Goal: Task Accomplishment & Management: Use online tool/utility

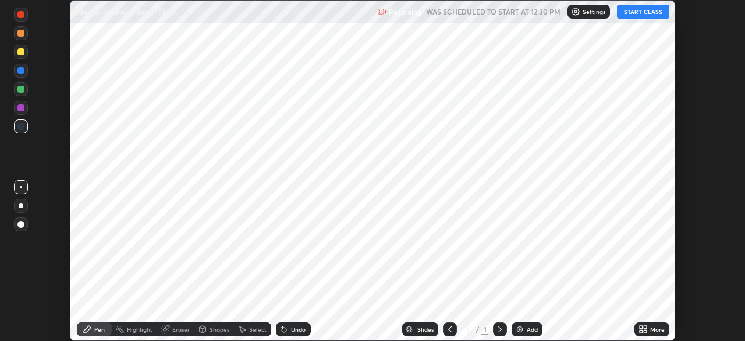
scroll to position [341, 745]
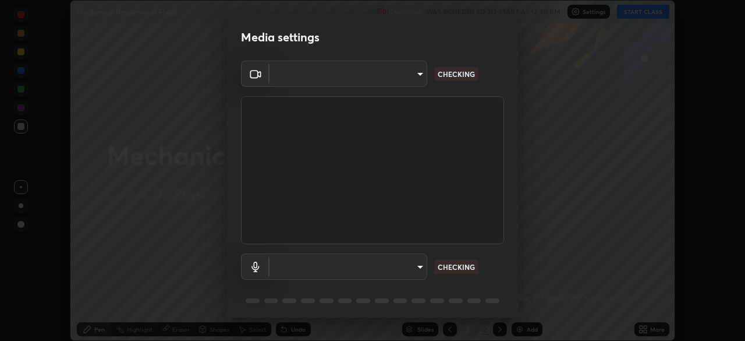
type input "718deecf834a2402e9859888758a2701a1d92989cf10273566d2a6ce3300f65d"
click at [389, 268] on body "Erase all Mechanical Properties of Fluids Recording WAS SCHEDULED TO START AT 1…" at bounding box center [372, 170] width 745 height 341
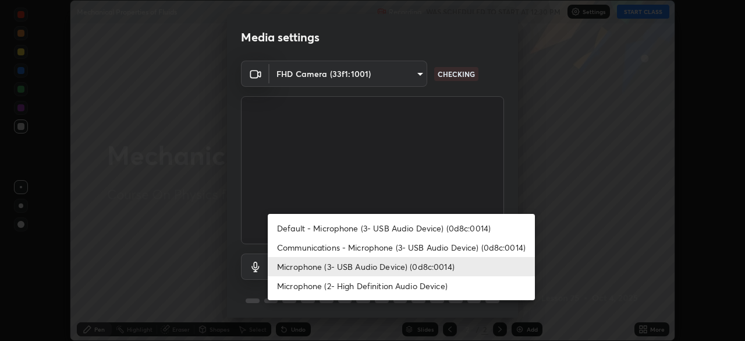
click at [375, 286] on li "Microphone (2- High Definition Audio Device)" at bounding box center [401, 285] width 267 height 19
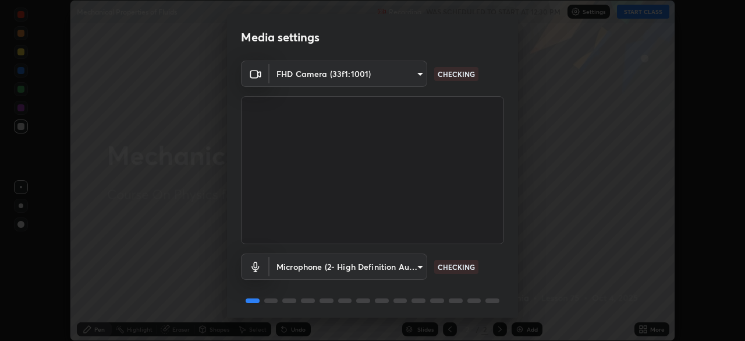
click at [380, 268] on body "Erase all Mechanical Properties of Fluids Recording WAS SCHEDULED TO START AT 1…" at bounding box center [372, 170] width 745 height 341
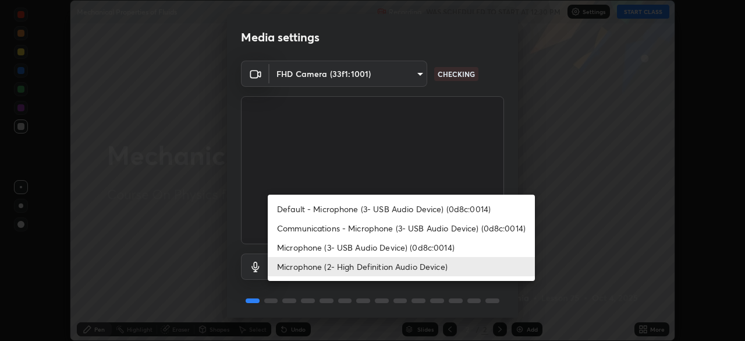
click at [359, 247] on li "Microphone (3- USB Audio Device) (0d8c:0014)" at bounding box center [401, 246] width 267 height 19
type input "a75359b4f40e144b74a4853d299cb10942348b3e6b3f88c79c501693e4cedbc6"
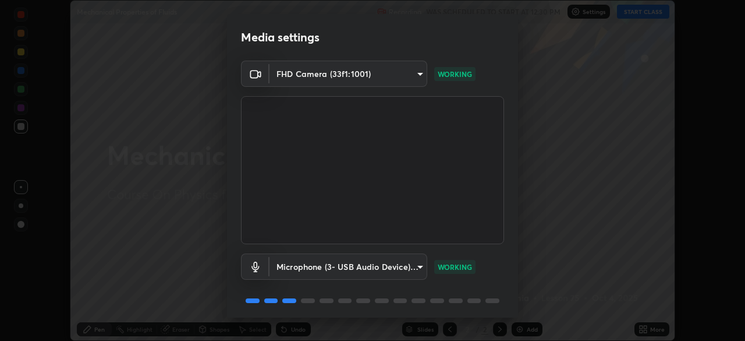
scroll to position [41, 0]
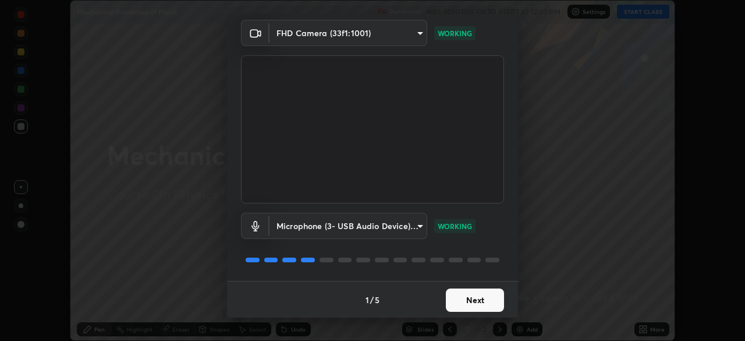
click at [470, 293] on button "Next" at bounding box center [475, 299] width 58 height 23
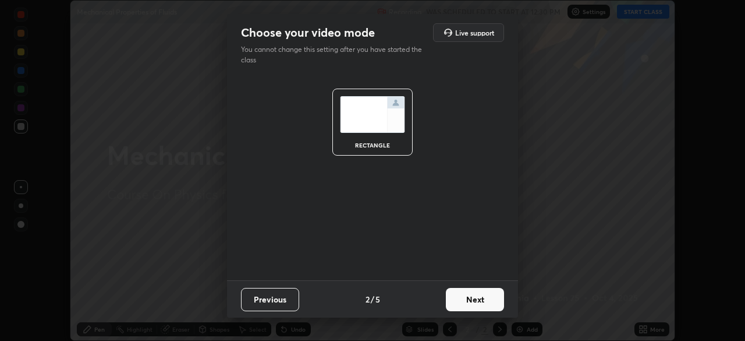
click at [474, 298] on button "Next" at bounding box center [475, 299] width 58 height 23
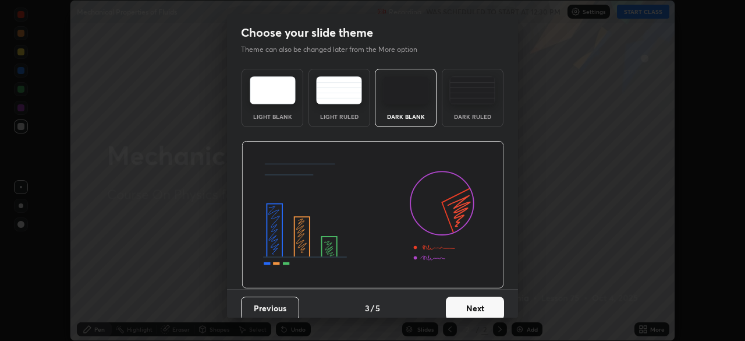
click at [475, 306] on button "Next" at bounding box center [475, 307] width 58 height 23
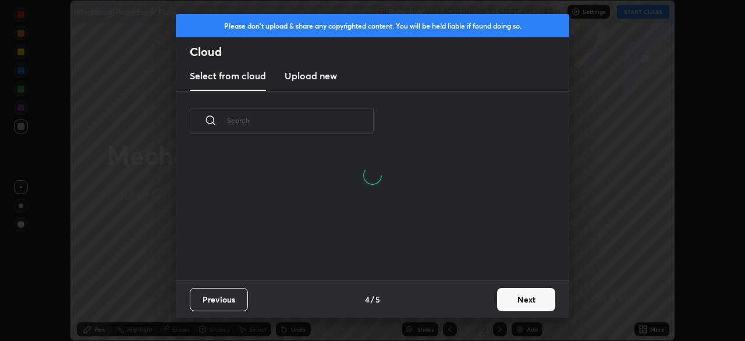
click at [317, 80] on h3 "Upload new" at bounding box center [311, 76] width 52 height 14
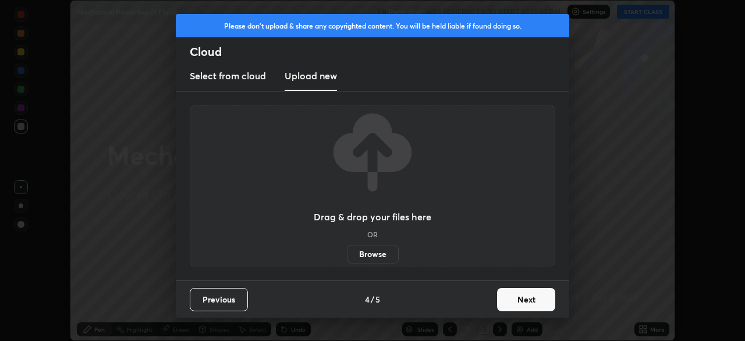
click at [374, 253] on label "Browse" at bounding box center [373, 253] width 52 height 19
click at [347, 253] on input "Browse" at bounding box center [347, 253] width 0 height 19
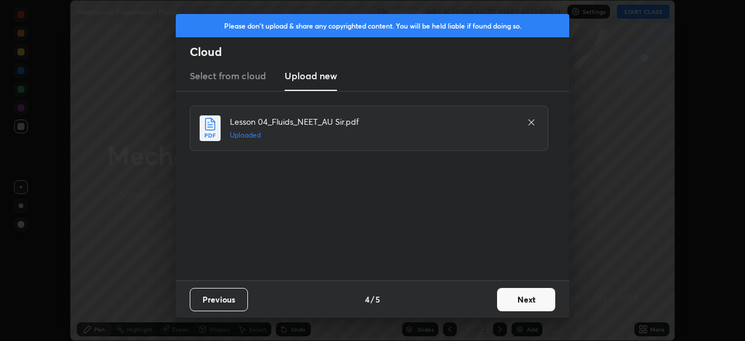
click at [523, 299] on button "Next" at bounding box center [526, 299] width 58 height 23
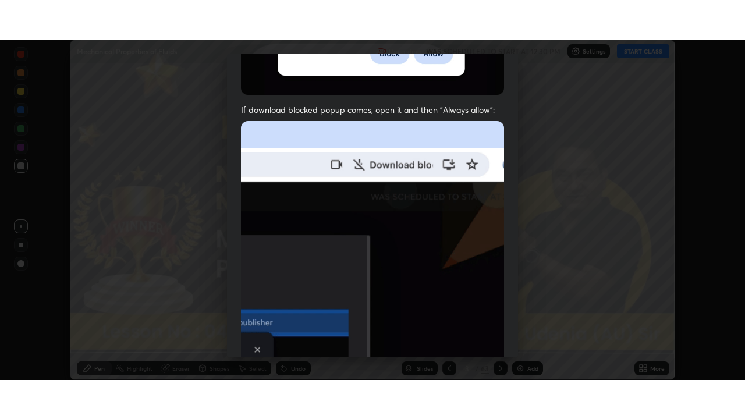
scroll to position [278, 0]
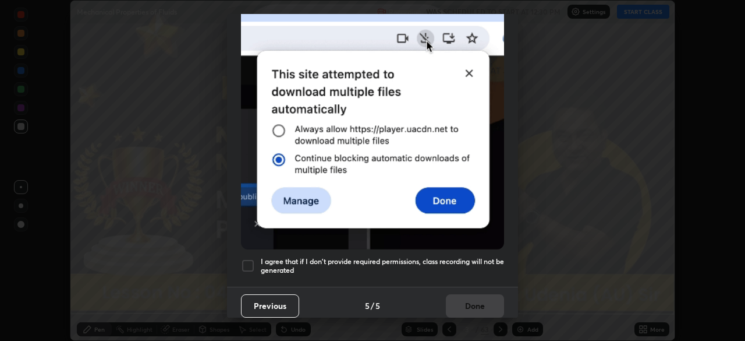
click at [249, 261] on div at bounding box center [248, 265] width 14 height 14
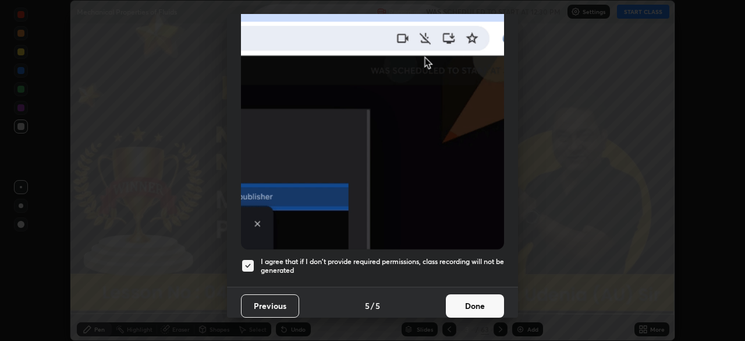
click at [478, 298] on button "Done" at bounding box center [475, 305] width 58 height 23
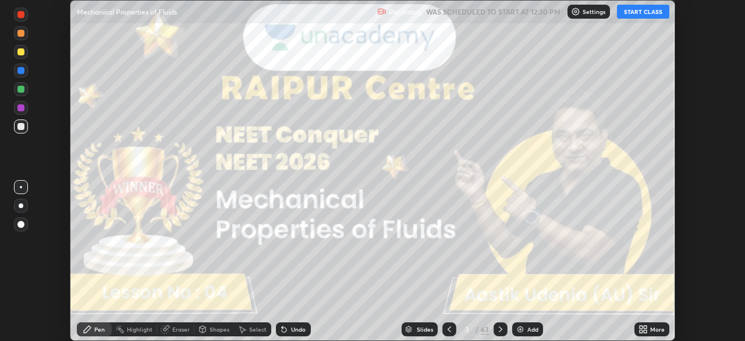
click at [641, 331] on icon at bounding box center [641, 330] width 3 height 3
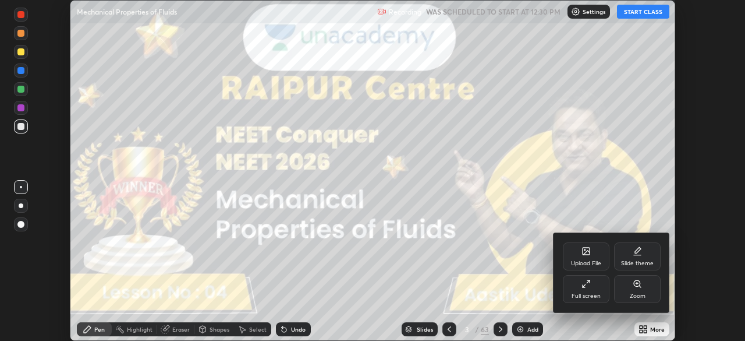
click at [590, 289] on div "Full screen" at bounding box center [586, 289] width 47 height 28
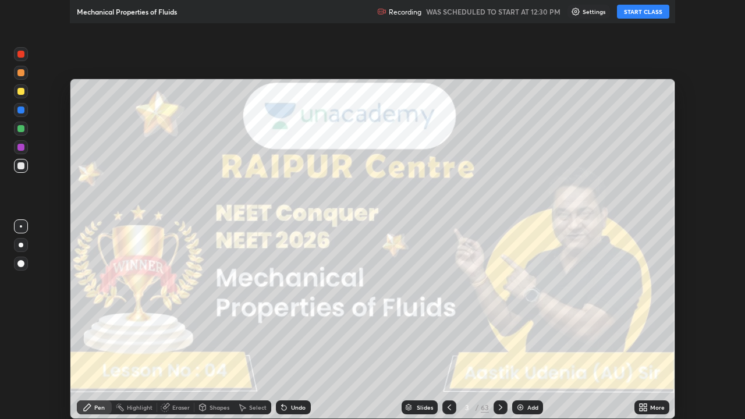
scroll to position [419, 745]
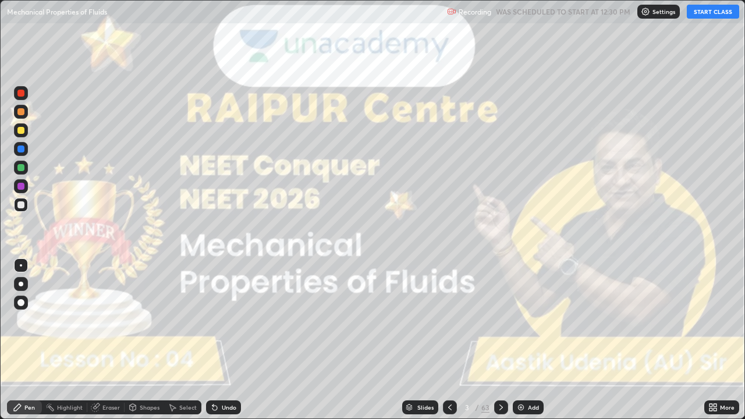
click at [701, 16] on button "START CLASS" at bounding box center [713, 12] width 52 height 14
click at [428, 340] on div "Slides" at bounding box center [425, 408] width 16 height 6
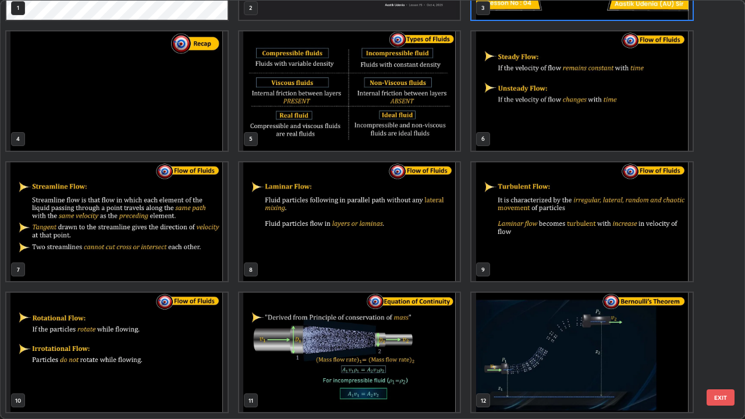
scroll to position [108, 0]
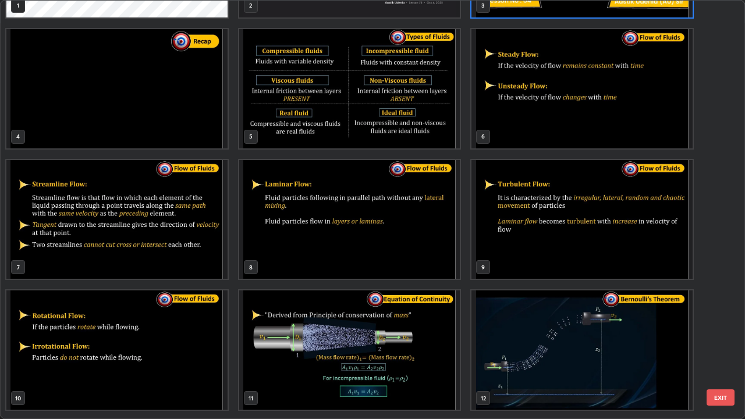
click at [721, 340] on button "EXIT" at bounding box center [721, 397] width 28 height 16
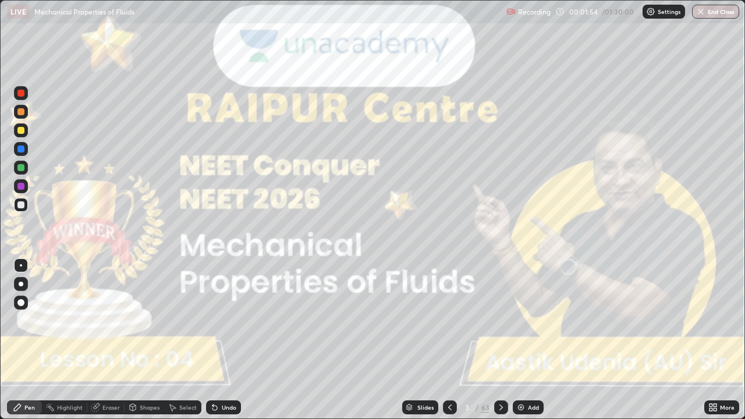
click at [20, 282] on div at bounding box center [21, 284] width 5 height 5
click at [499, 340] on icon at bounding box center [501, 407] width 9 height 9
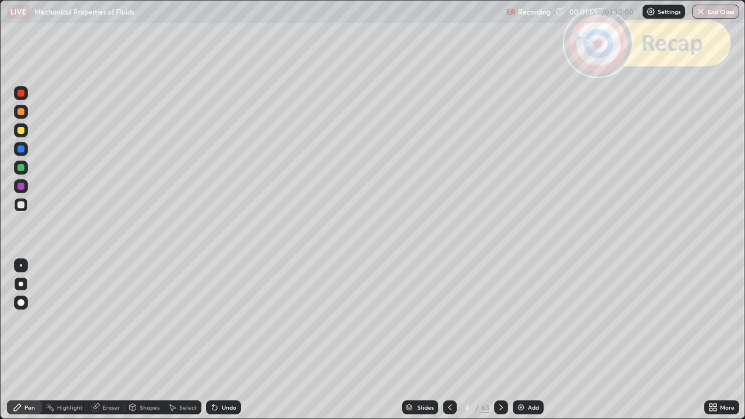
click at [498, 340] on icon at bounding box center [501, 407] width 9 height 9
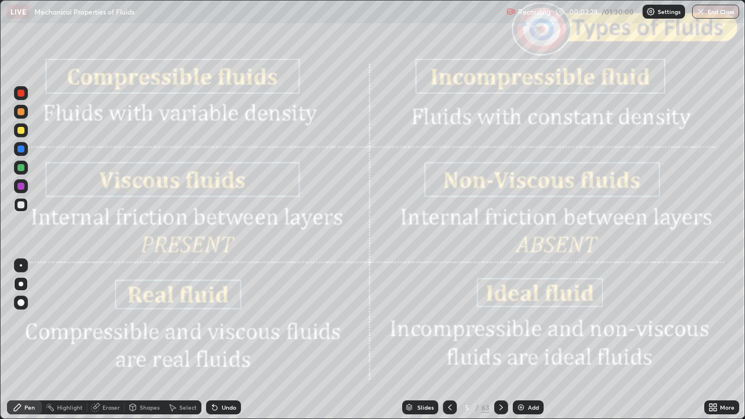
click at [499, 340] on icon at bounding box center [501, 407] width 9 height 9
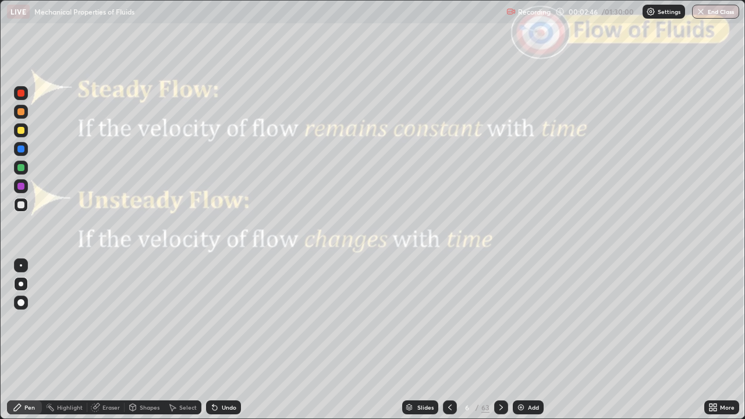
click at [498, 340] on icon at bounding box center [501, 407] width 9 height 9
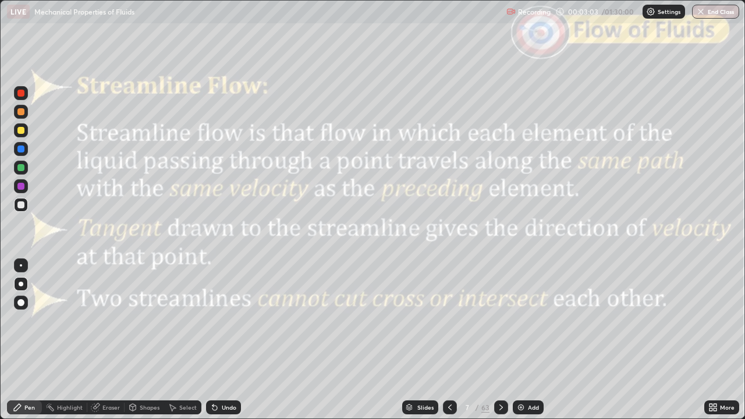
click at [499, 340] on icon at bounding box center [501, 407] width 9 height 9
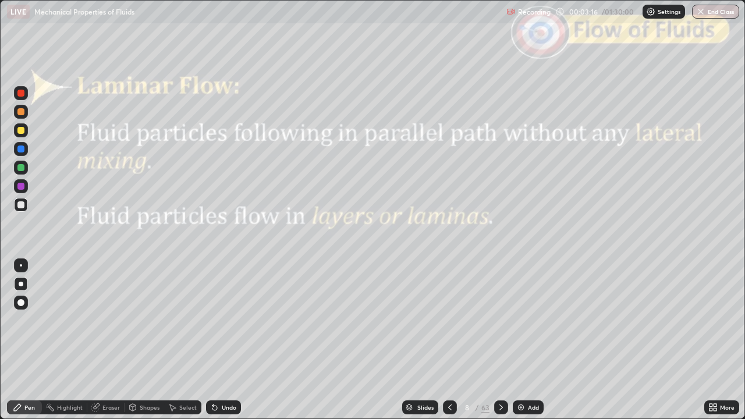
click at [497, 340] on icon at bounding box center [501, 407] width 9 height 9
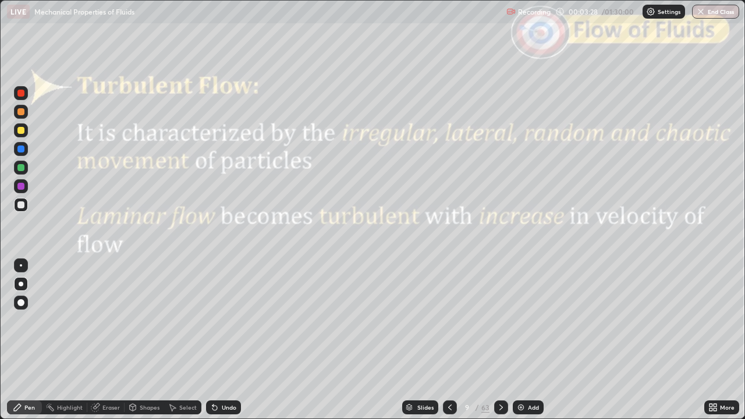
click at [499, 340] on icon at bounding box center [501, 407] width 9 height 9
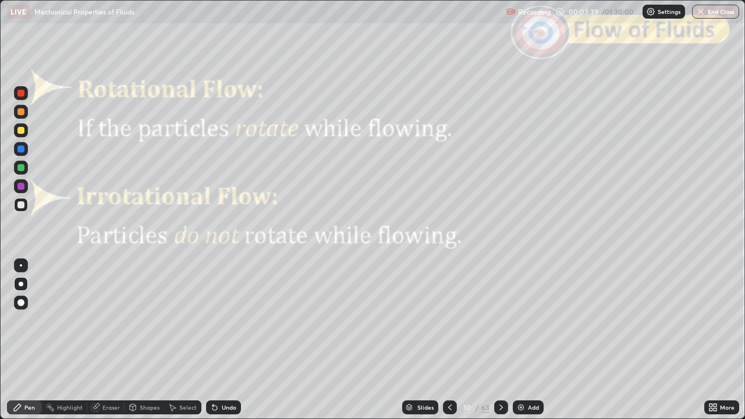
click at [499, 340] on icon at bounding box center [501, 407] width 9 height 9
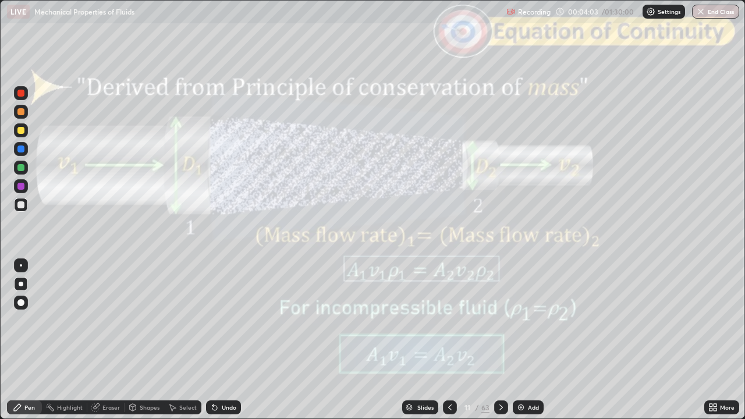
click at [500, 340] on icon at bounding box center [501, 407] width 9 height 9
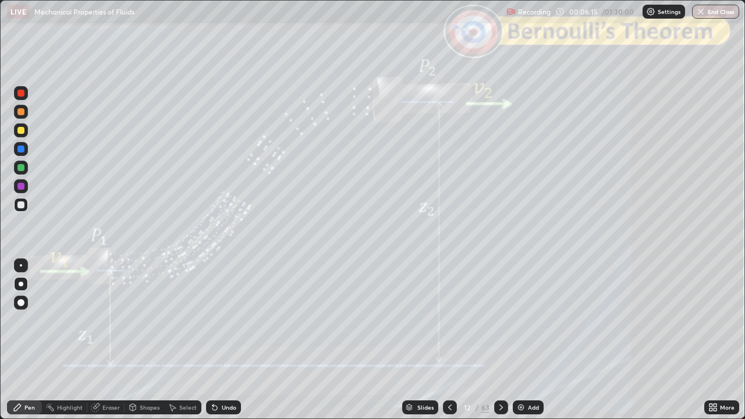
click at [499, 340] on icon at bounding box center [501, 407] width 9 height 9
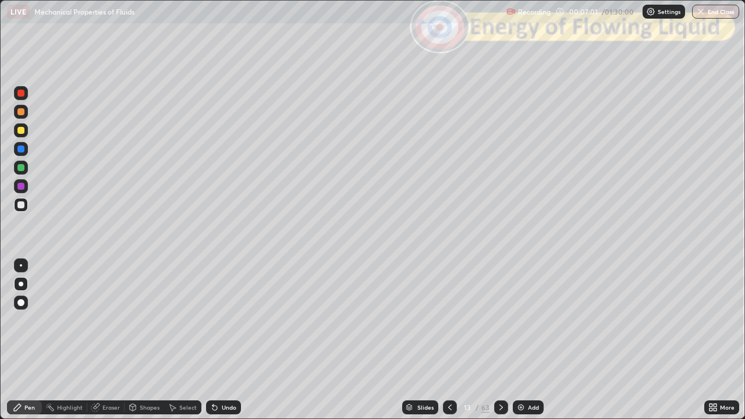
click at [449, 340] on icon at bounding box center [449, 407] width 9 height 9
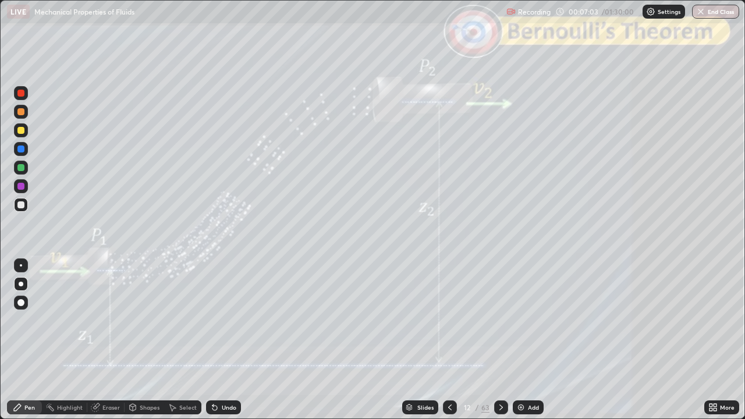
click at [498, 340] on icon at bounding box center [501, 407] width 9 height 9
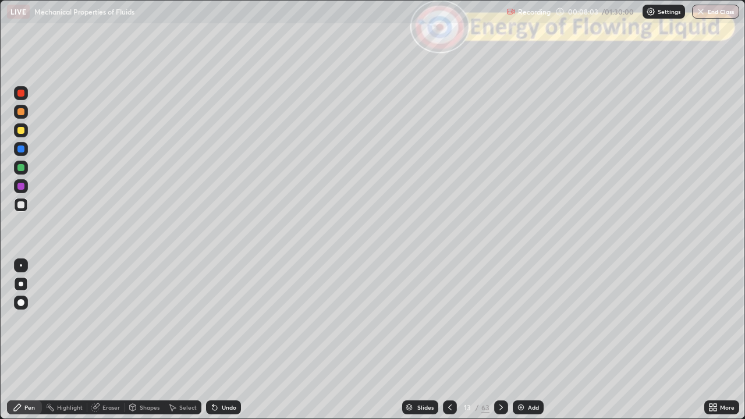
click at [227, 340] on div "Undo" at bounding box center [229, 408] width 15 height 6
click at [449, 340] on icon at bounding box center [449, 407] width 9 height 9
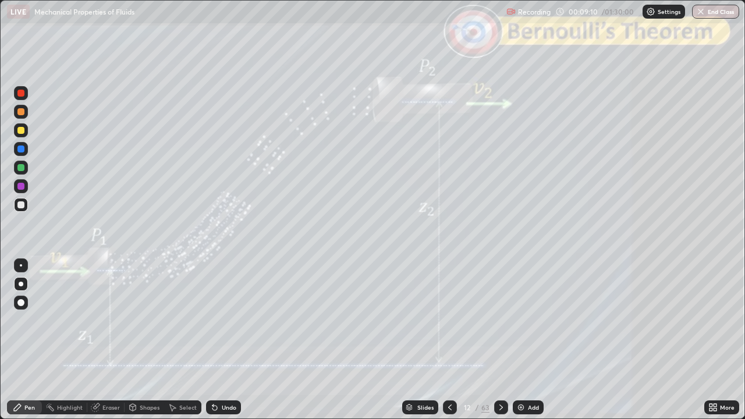
click at [499, 340] on div at bounding box center [501, 407] width 14 height 14
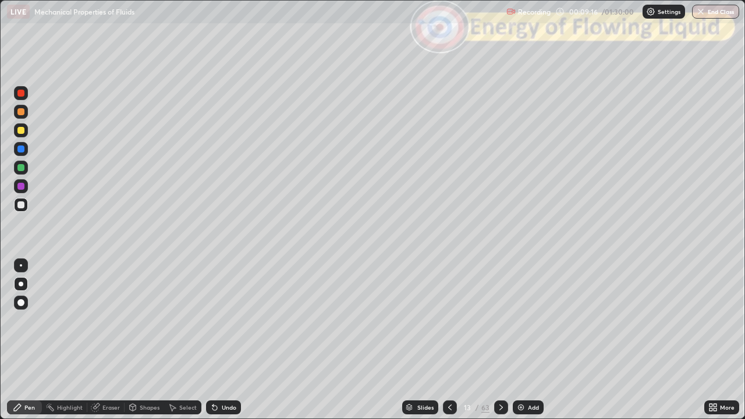
click at [20, 115] on div at bounding box center [21, 112] width 14 height 14
click at [224, 340] on div "Undo" at bounding box center [229, 408] width 15 height 6
click at [227, 340] on div "Undo" at bounding box center [229, 408] width 15 height 6
click at [224, 340] on div "Undo" at bounding box center [229, 408] width 15 height 6
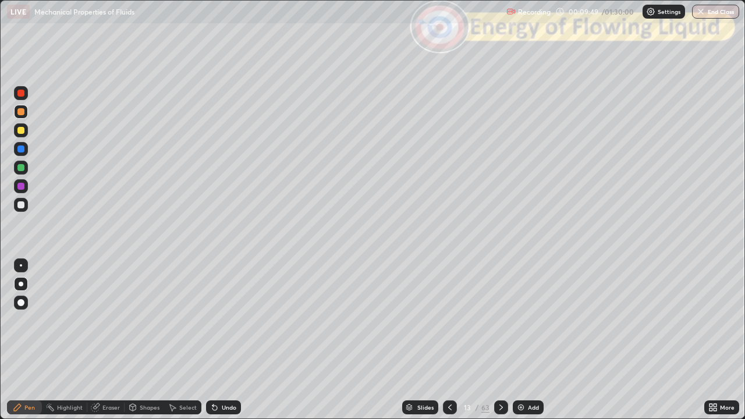
click at [225, 340] on div "Undo" at bounding box center [229, 408] width 15 height 6
click at [223, 340] on div "Undo" at bounding box center [229, 408] width 15 height 6
click at [224, 340] on div "Undo" at bounding box center [229, 408] width 15 height 6
click at [226, 340] on div "Undo" at bounding box center [229, 408] width 15 height 6
click at [225, 340] on div "Undo" at bounding box center [229, 408] width 15 height 6
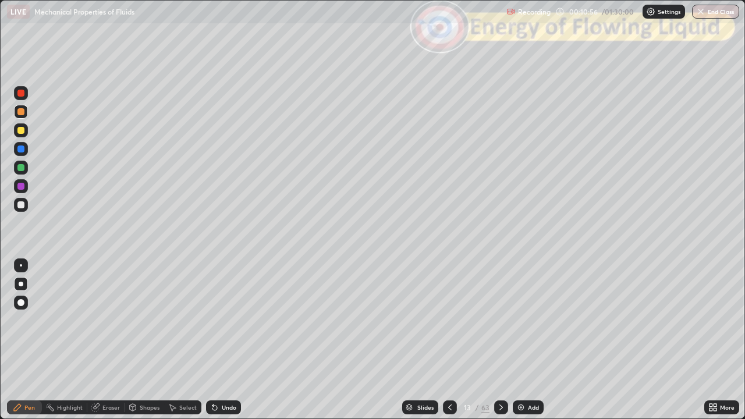
click at [27, 172] on div at bounding box center [21, 168] width 14 height 14
click at [222, 340] on div "Undo" at bounding box center [223, 407] width 35 height 14
click at [222, 340] on div "Undo" at bounding box center [229, 408] width 15 height 6
click at [22, 134] on div at bounding box center [21, 130] width 14 height 14
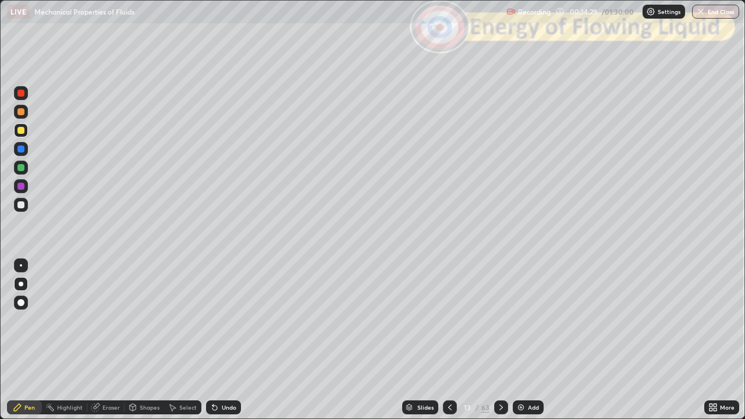
click at [499, 340] on icon at bounding box center [501, 407] width 9 height 9
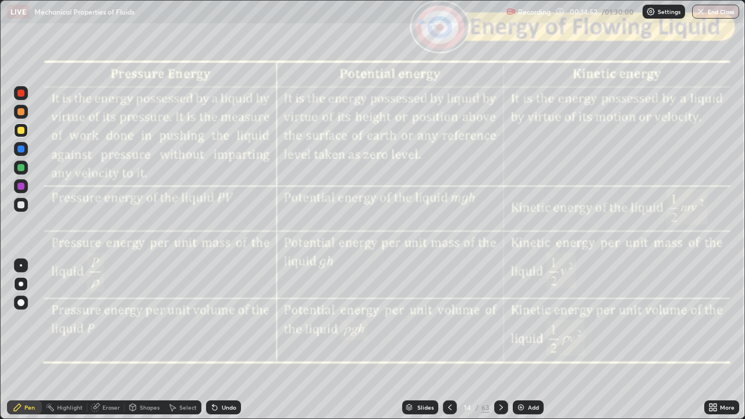
click at [500, 340] on icon at bounding box center [501, 407] width 9 height 9
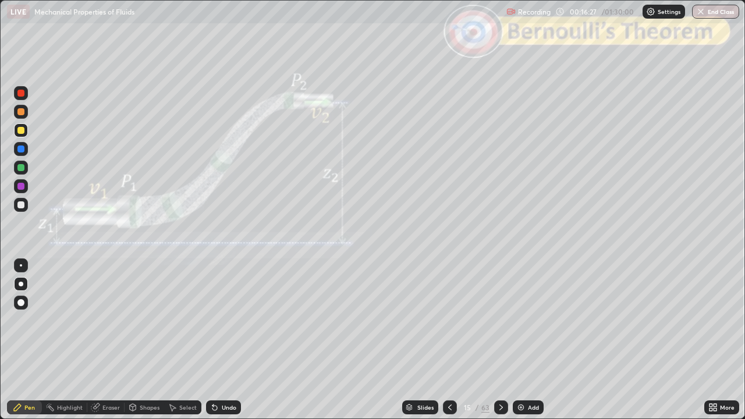
click at [21, 168] on div at bounding box center [20, 167] width 7 height 7
click at [216, 340] on div "Undo" at bounding box center [223, 407] width 35 height 14
click at [144, 340] on div "Shapes" at bounding box center [150, 408] width 20 height 6
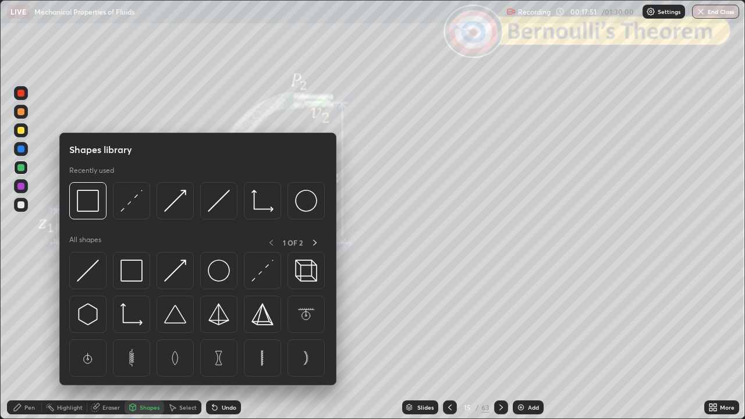
click at [97, 208] on img at bounding box center [88, 201] width 22 height 22
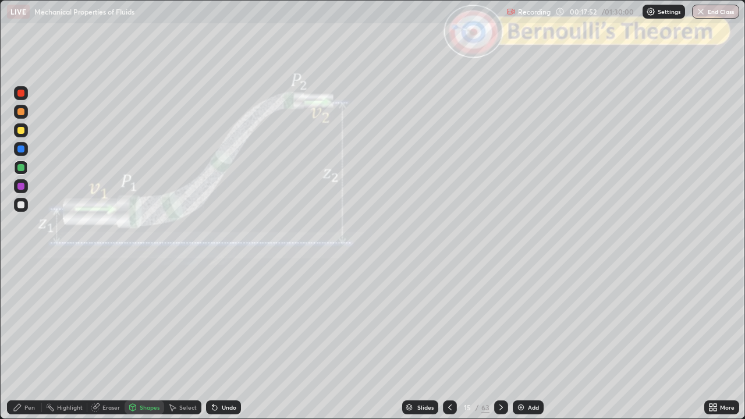
click at [21, 94] on div at bounding box center [20, 93] width 7 height 7
click at [20, 210] on div at bounding box center [21, 205] width 14 height 14
click at [23, 340] on div "Pen" at bounding box center [24, 407] width 35 height 14
click at [143, 340] on div "Shapes" at bounding box center [145, 407] width 40 height 14
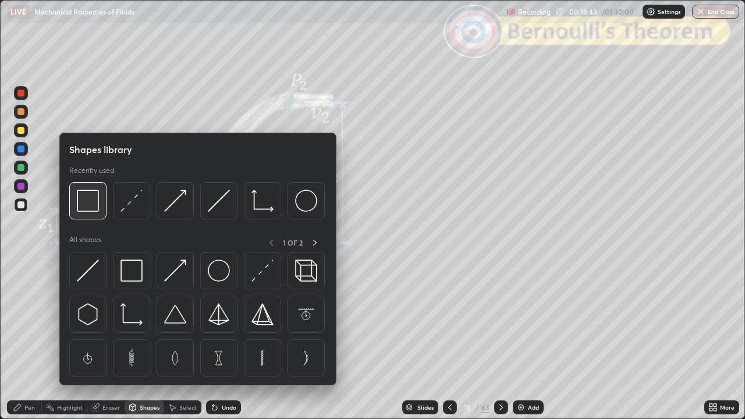
click at [88, 205] on img at bounding box center [88, 201] width 22 height 22
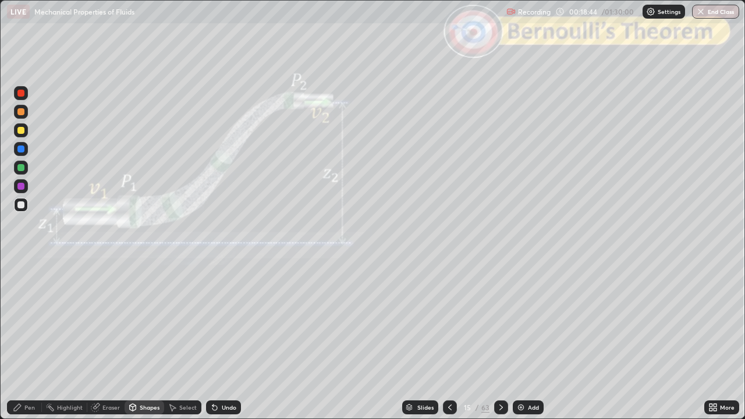
click at [19, 94] on div at bounding box center [20, 93] width 7 height 7
click at [16, 340] on div "Pen" at bounding box center [24, 407] width 35 height 14
click at [499, 340] on icon at bounding box center [501, 407] width 9 height 9
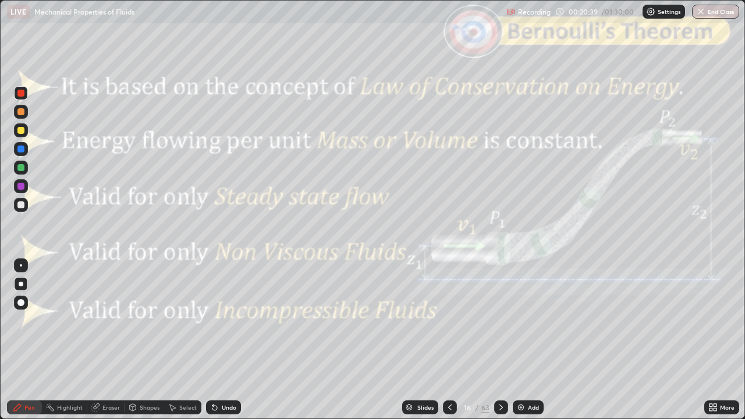
click at [499, 340] on icon at bounding box center [501, 407] width 9 height 9
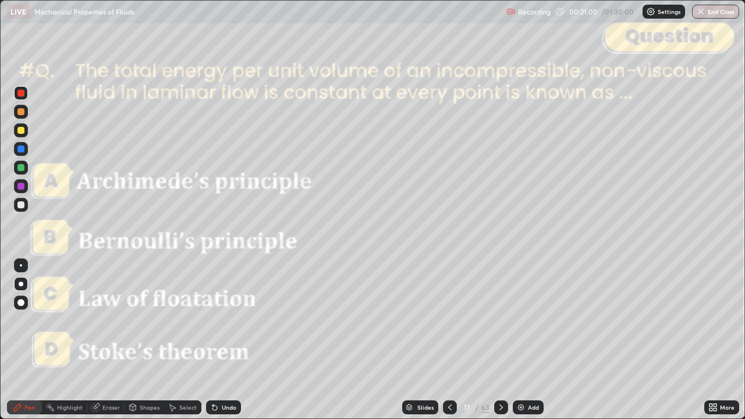
click at [499, 340] on icon at bounding box center [501, 407] width 9 height 9
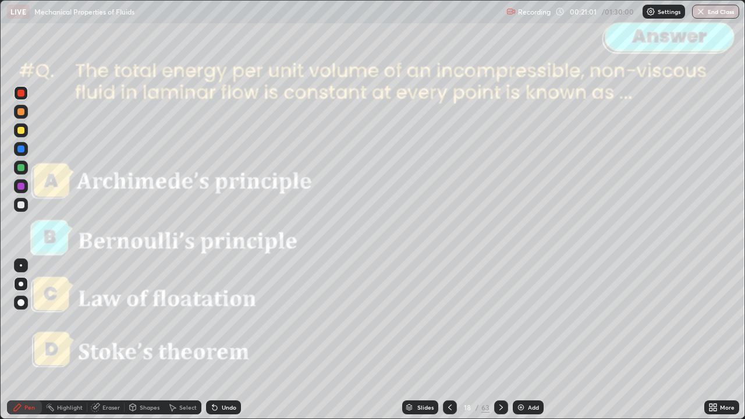
click at [499, 340] on icon at bounding box center [501, 407] width 9 height 9
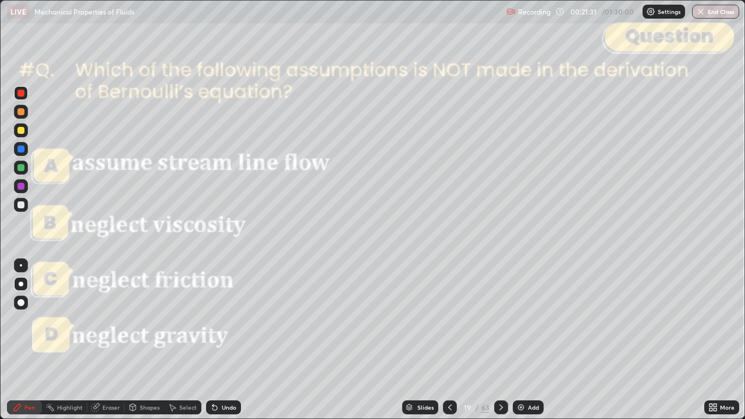
click at [501, 340] on icon at bounding box center [501, 407] width 9 height 9
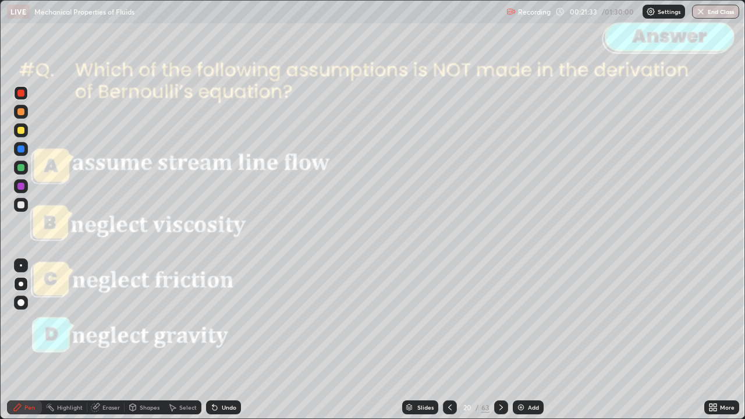
click at [499, 340] on icon at bounding box center [500, 408] width 3 height 6
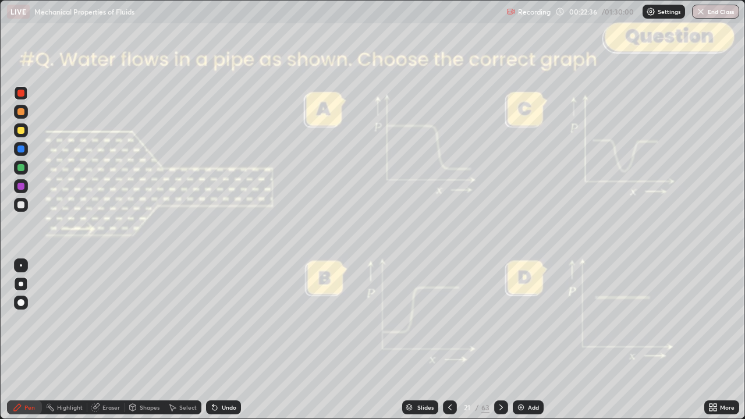
click at [21, 205] on div at bounding box center [20, 204] width 7 height 7
click at [224, 340] on div "Undo" at bounding box center [229, 408] width 15 height 6
click at [229, 340] on div "Undo" at bounding box center [229, 408] width 15 height 6
click at [225, 340] on div "Undo" at bounding box center [223, 407] width 35 height 14
click at [227, 340] on div "Undo" at bounding box center [229, 408] width 15 height 6
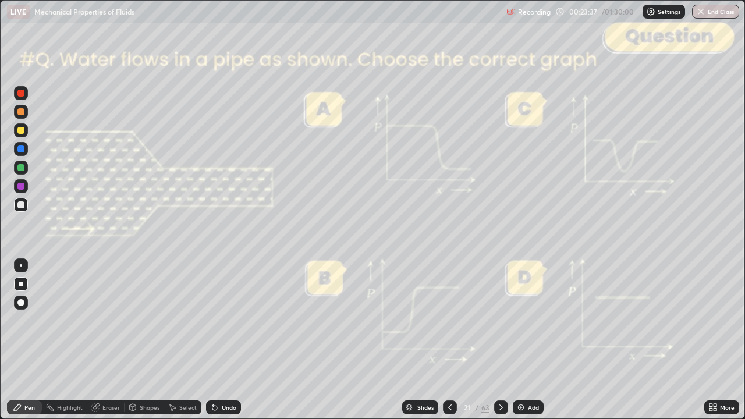
click at [15, 133] on div at bounding box center [21, 130] width 14 height 14
click at [499, 340] on icon at bounding box center [501, 407] width 9 height 9
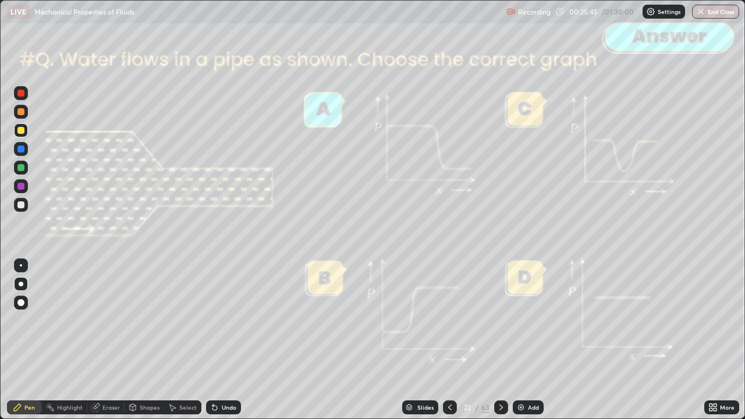
click at [499, 340] on icon at bounding box center [501, 407] width 9 height 9
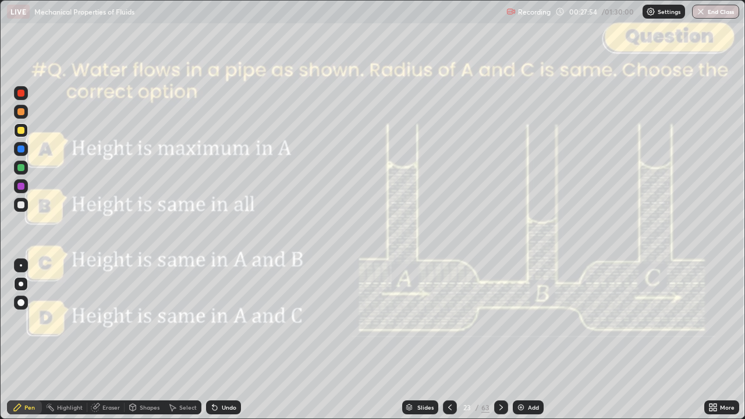
click at [499, 340] on icon at bounding box center [501, 407] width 9 height 9
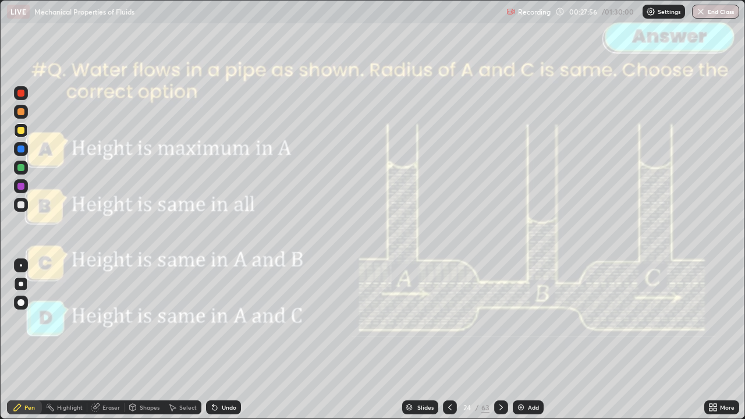
click at [499, 340] on icon at bounding box center [501, 407] width 9 height 9
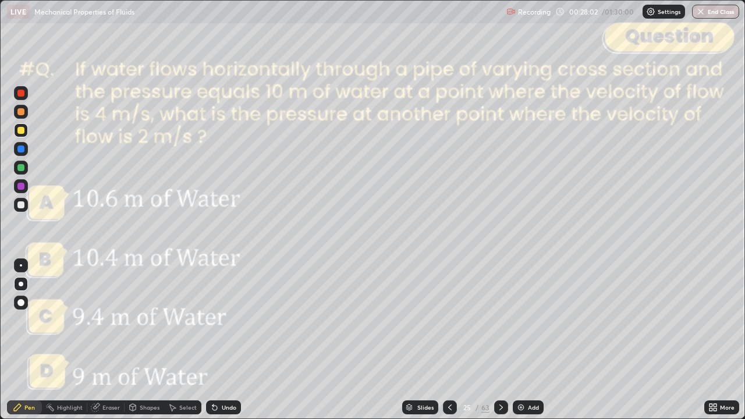
click at [427, 340] on div "Slides" at bounding box center [425, 408] width 16 height 6
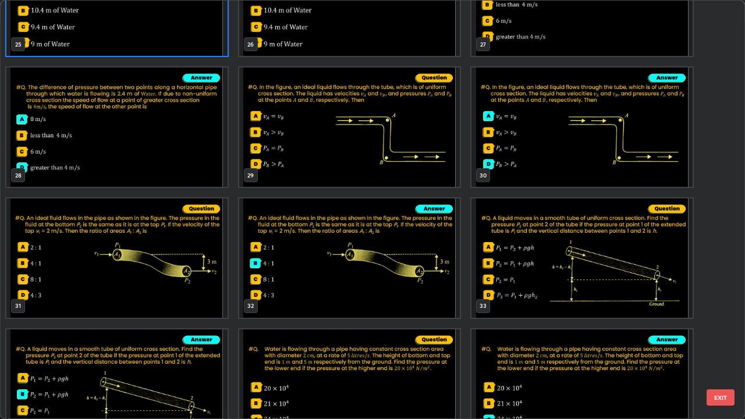
scroll to position [1169, 0]
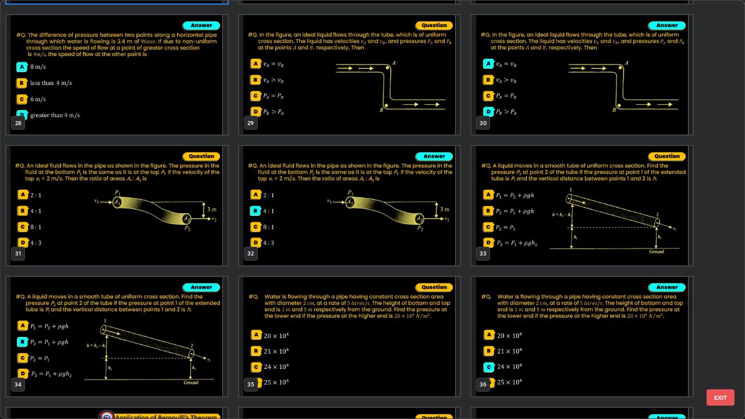
click at [721, 340] on button "EXIT" at bounding box center [721, 397] width 28 height 16
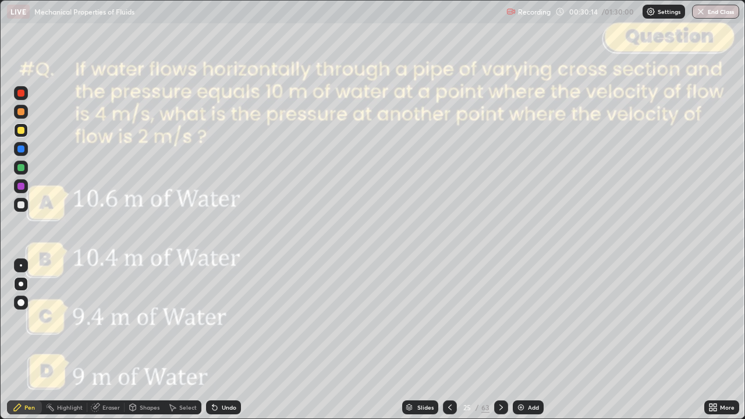
click at [22, 205] on div at bounding box center [20, 204] width 7 height 7
click at [226, 340] on div "Undo" at bounding box center [229, 408] width 15 height 6
click at [19, 95] on div at bounding box center [20, 93] width 7 height 7
click at [499, 340] on icon at bounding box center [501, 407] width 9 height 9
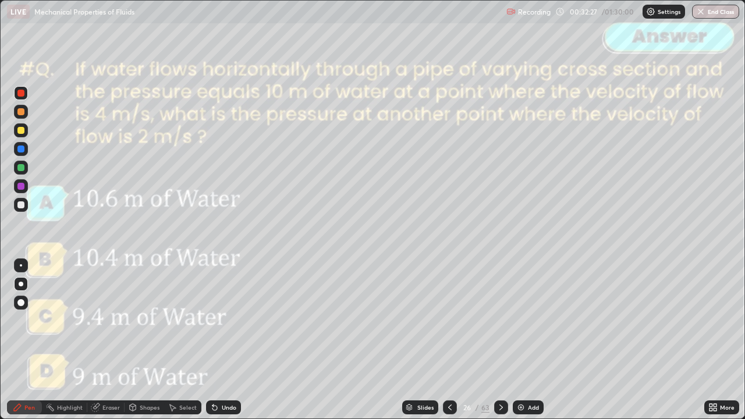
click at [501, 340] on icon at bounding box center [501, 407] width 9 height 9
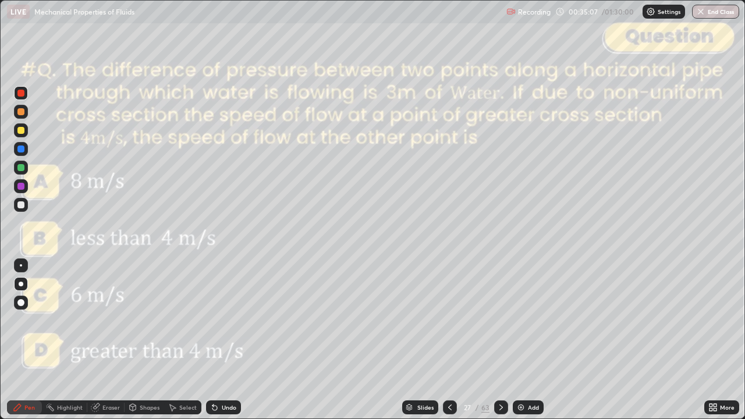
click at [20, 206] on div at bounding box center [20, 204] width 7 height 7
click at [218, 340] on div "Undo" at bounding box center [223, 407] width 35 height 14
click at [213, 340] on div "Undo" at bounding box center [223, 407] width 35 height 14
click at [211, 340] on div "Undo" at bounding box center [223, 407] width 35 height 14
click at [213, 340] on icon at bounding box center [214, 408] width 5 height 5
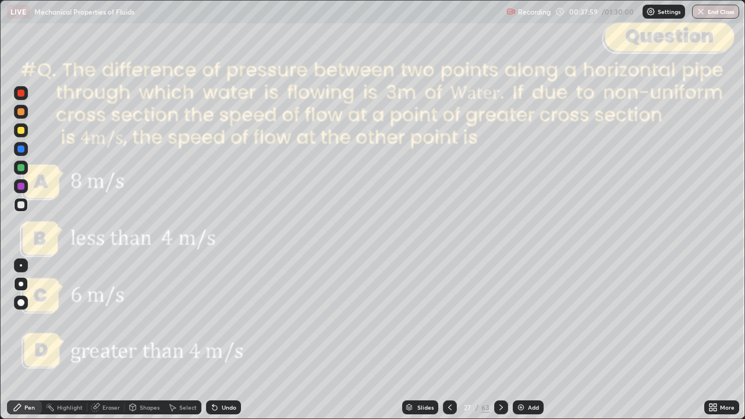
click at [499, 340] on icon at bounding box center [501, 407] width 9 height 9
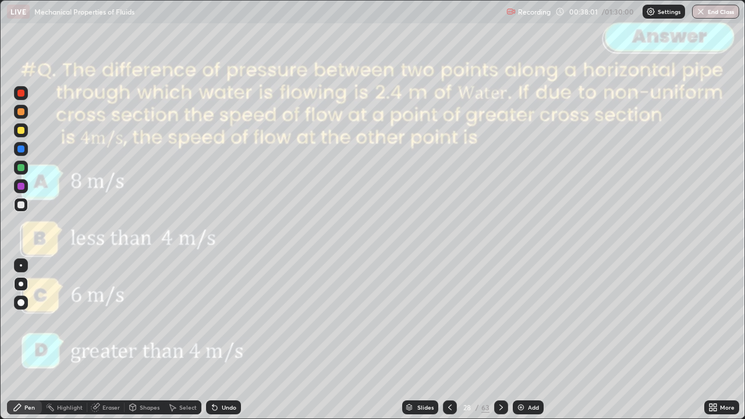
click at [499, 340] on icon at bounding box center [501, 407] width 9 height 9
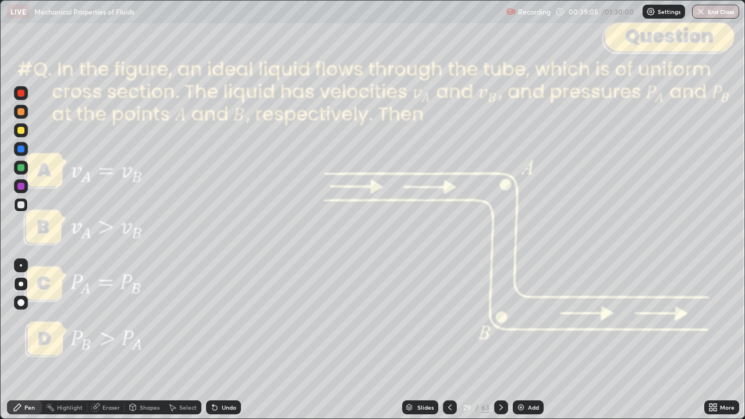
click at [226, 340] on div "Undo" at bounding box center [229, 408] width 15 height 6
click at [499, 340] on icon at bounding box center [501, 407] width 9 height 9
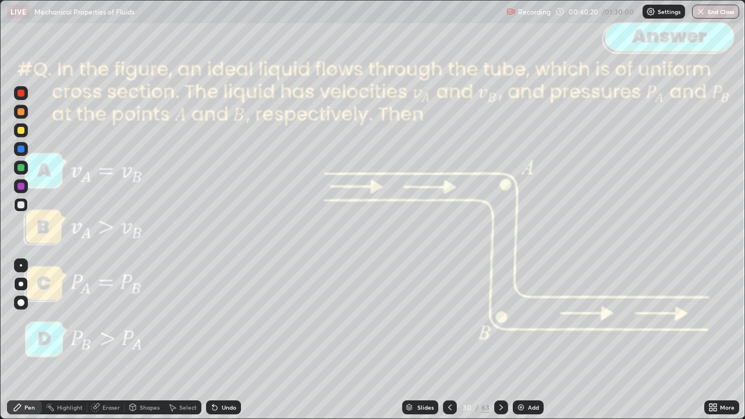
click at [502, 340] on icon at bounding box center [501, 407] width 9 height 9
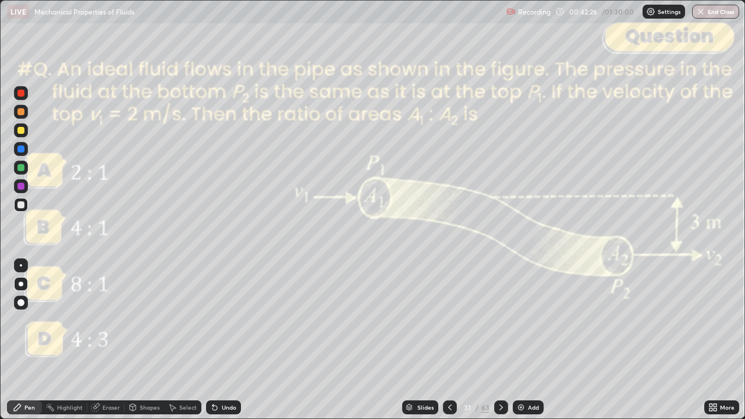
click at [426, 340] on div "Slides" at bounding box center [425, 408] width 16 height 6
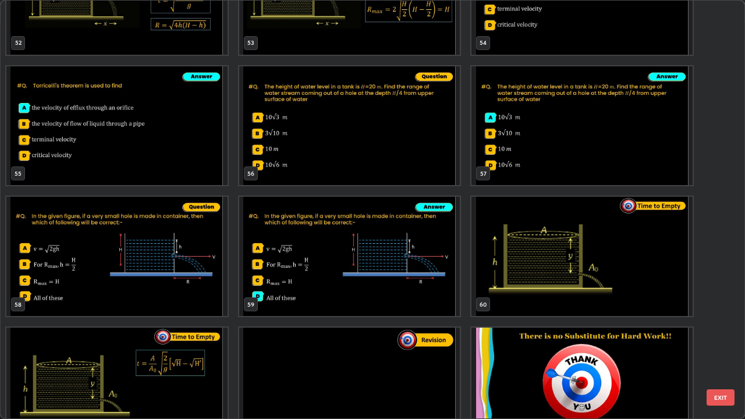
scroll to position [2330, 0]
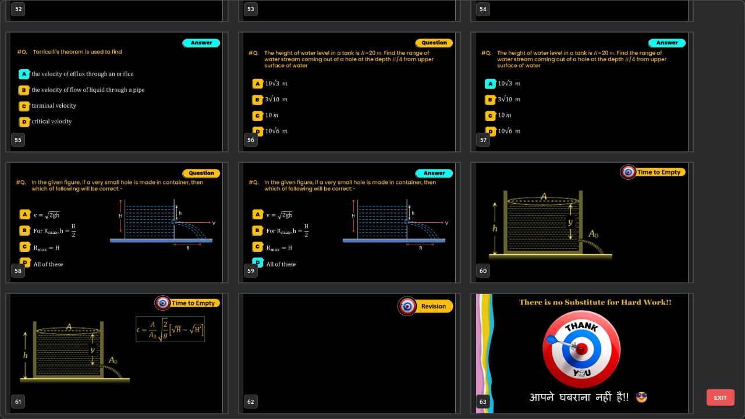
click at [716, 340] on button "EXIT" at bounding box center [721, 397] width 28 height 16
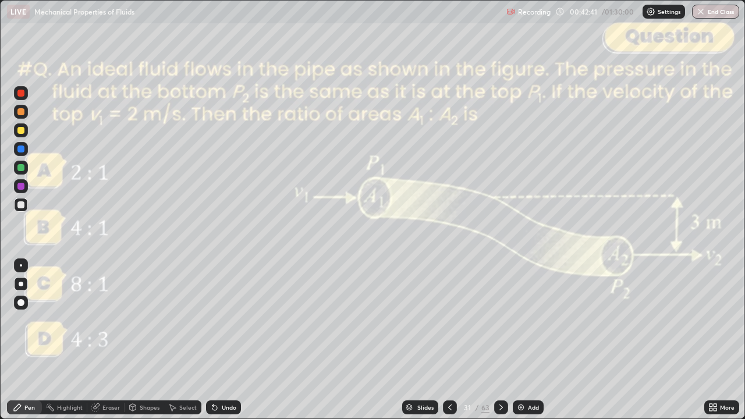
click at [22, 205] on div at bounding box center [20, 204] width 7 height 7
click at [21, 94] on div at bounding box center [20, 93] width 7 height 7
click at [22, 207] on div at bounding box center [20, 204] width 7 height 7
click at [499, 340] on icon at bounding box center [500, 408] width 3 height 6
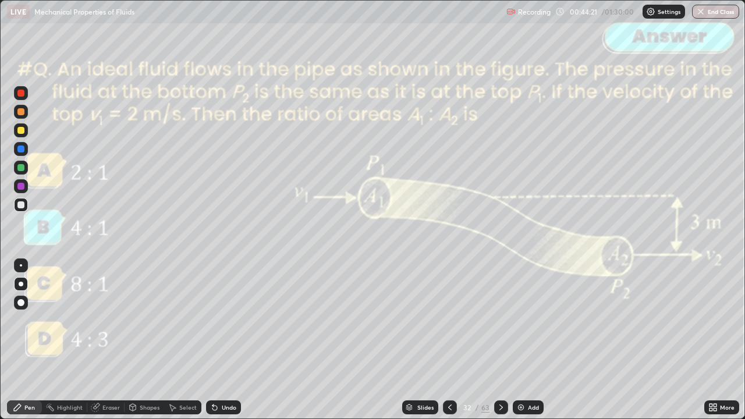
click at [499, 340] on icon at bounding box center [501, 407] width 9 height 9
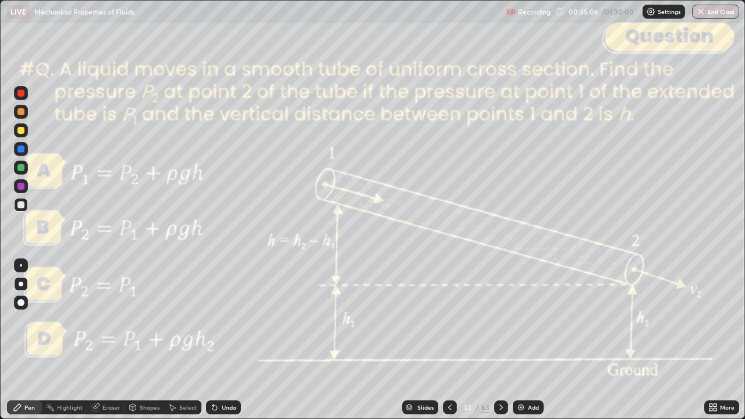
click at [499, 340] on icon at bounding box center [501, 407] width 9 height 9
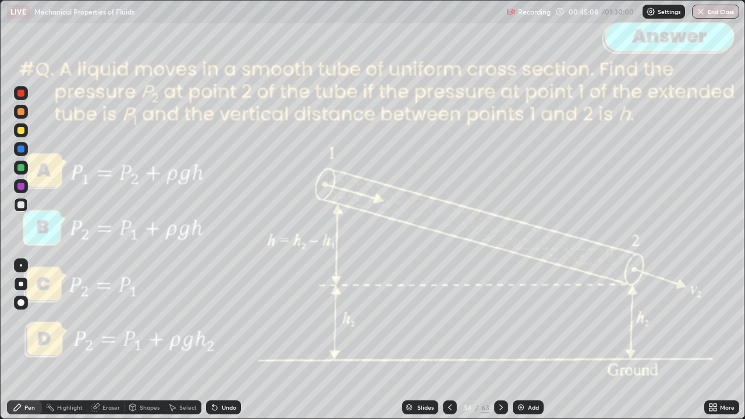
click at [498, 340] on icon at bounding box center [501, 407] width 9 height 9
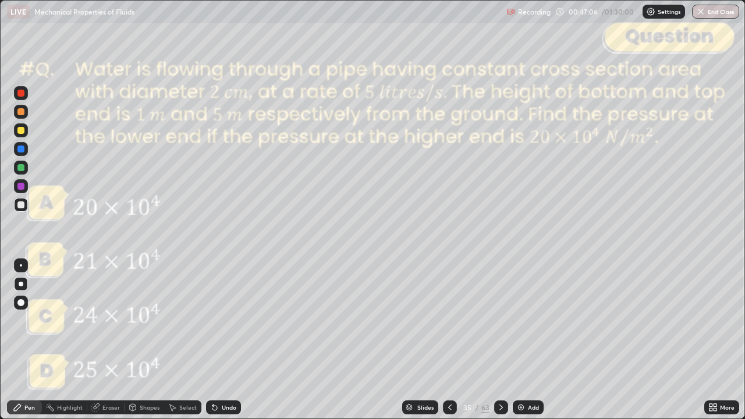
click at [222, 340] on div "Undo" at bounding box center [229, 408] width 15 height 6
click at [217, 340] on icon at bounding box center [214, 407] width 9 height 9
click at [499, 340] on icon at bounding box center [501, 407] width 9 height 9
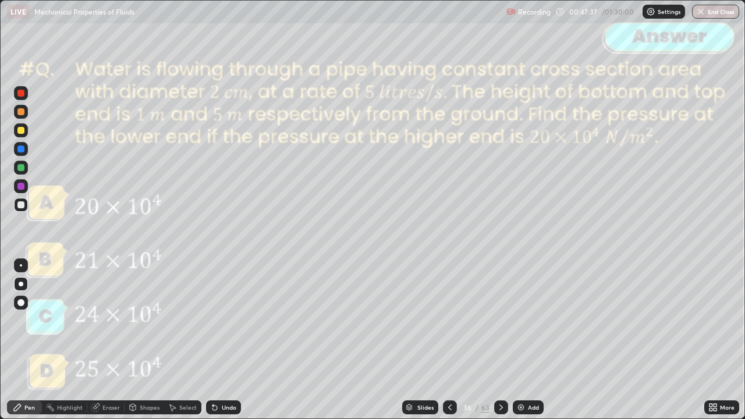
click at [499, 340] on icon at bounding box center [501, 407] width 9 height 9
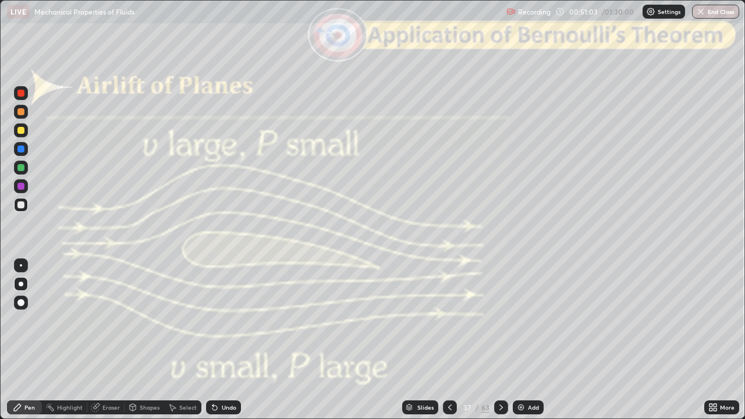
click at [146, 340] on div "Shapes" at bounding box center [150, 408] width 20 height 6
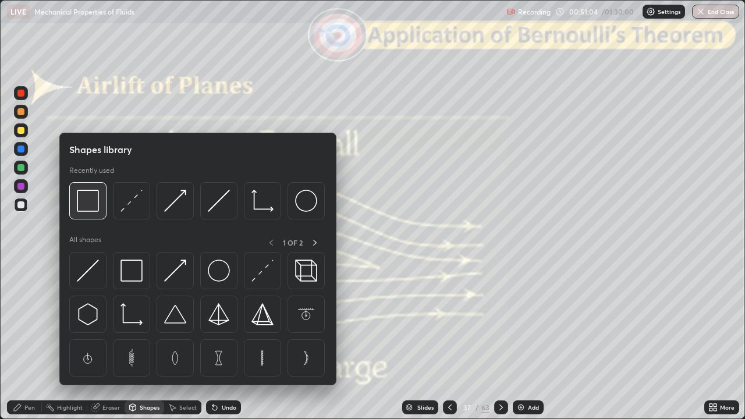
click at [91, 203] on img at bounding box center [88, 201] width 22 height 22
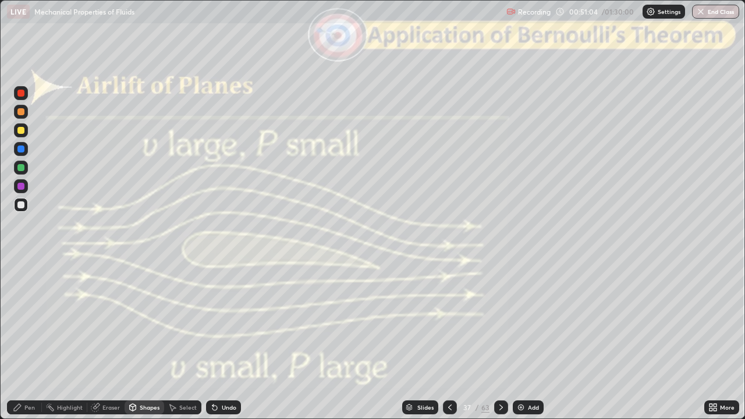
click at [21, 94] on div at bounding box center [20, 93] width 7 height 7
click at [29, 340] on div "Pen" at bounding box center [29, 408] width 10 height 6
click at [22, 169] on div at bounding box center [20, 167] width 7 height 7
click at [498, 340] on icon at bounding box center [501, 407] width 9 height 9
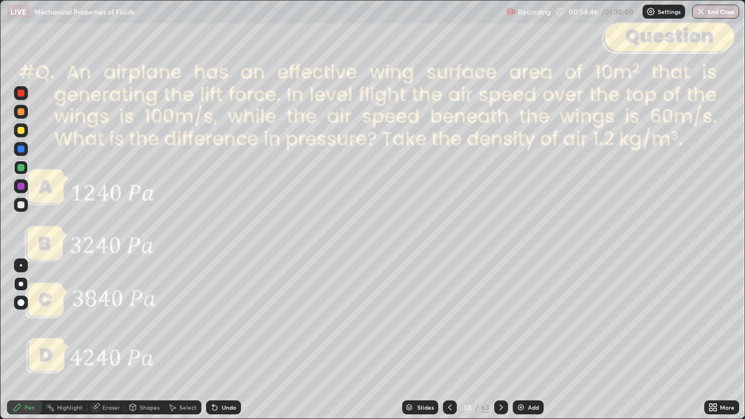
click at [424, 340] on div "Slides" at bounding box center [425, 408] width 16 height 6
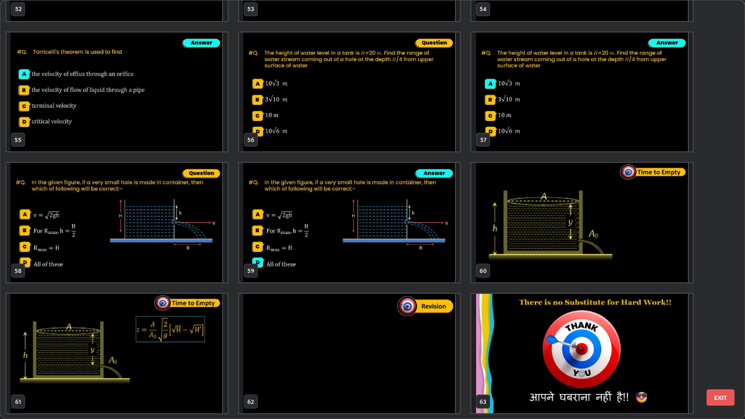
click at [715, 340] on button "EXIT" at bounding box center [721, 397] width 28 height 16
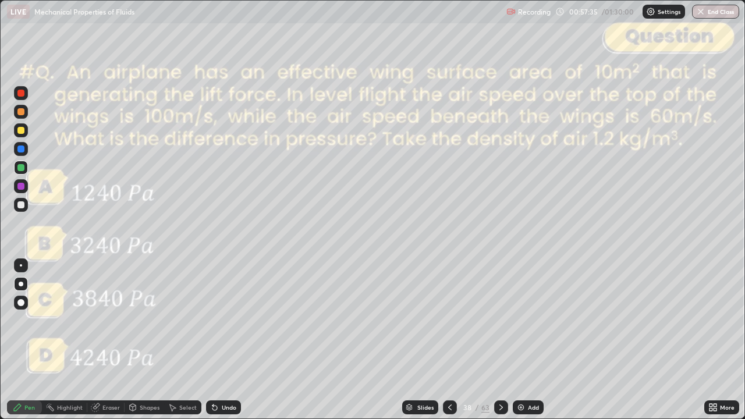
click at [22, 207] on div at bounding box center [20, 204] width 7 height 7
click at [112, 340] on div "Eraser" at bounding box center [110, 408] width 17 height 6
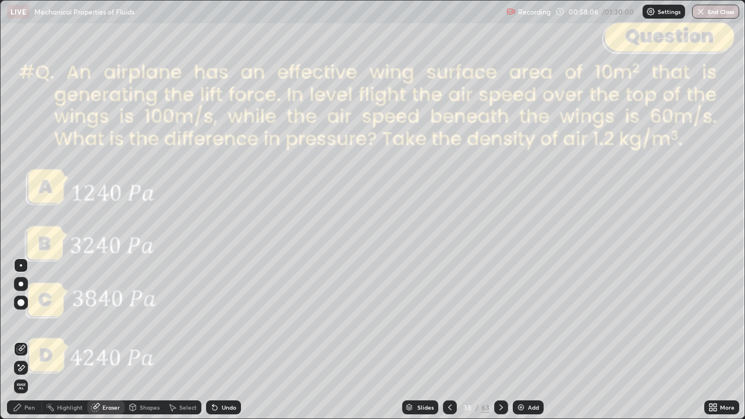
click at [21, 340] on icon at bounding box center [17, 407] width 9 height 9
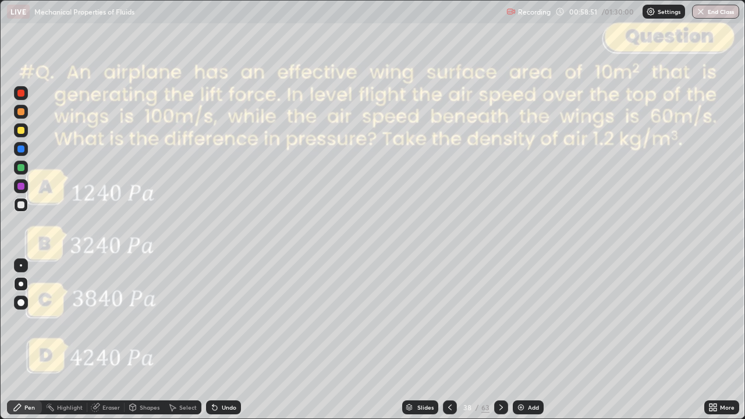
click at [499, 340] on icon at bounding box center [501, 407] width 9 height 9
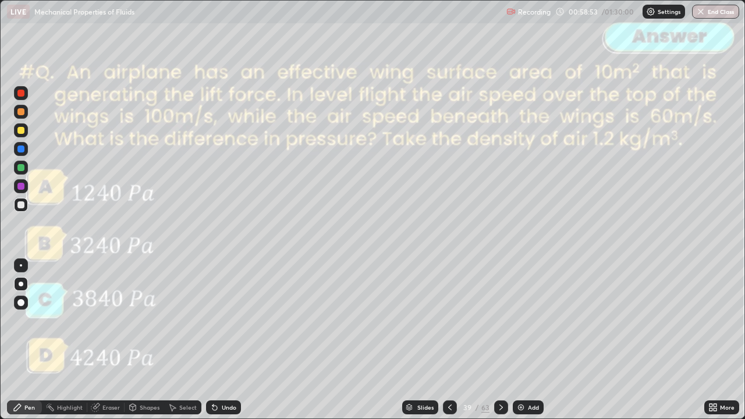
click at [497, 340] on icon at bounding box center [501, 407] width 9 height 9
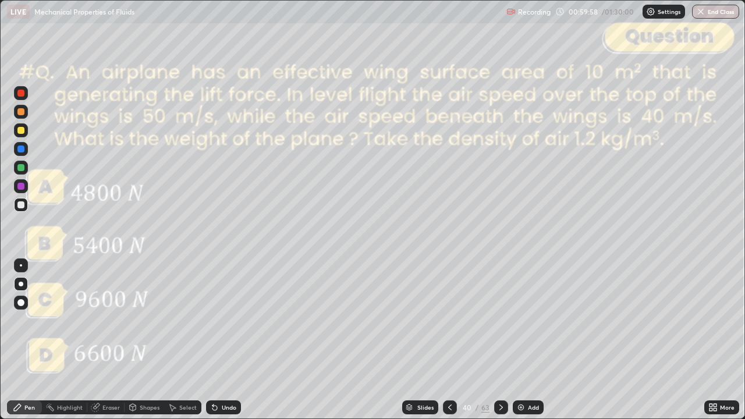
click at [499, 340] on icon at bounding box center [501, 407] width 9 height 9
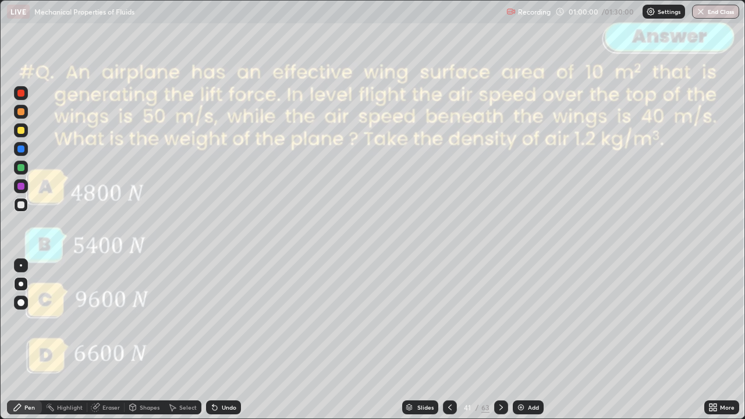
click at [501, 340] on icon at bounding box center [501, 407] width 9 height 9
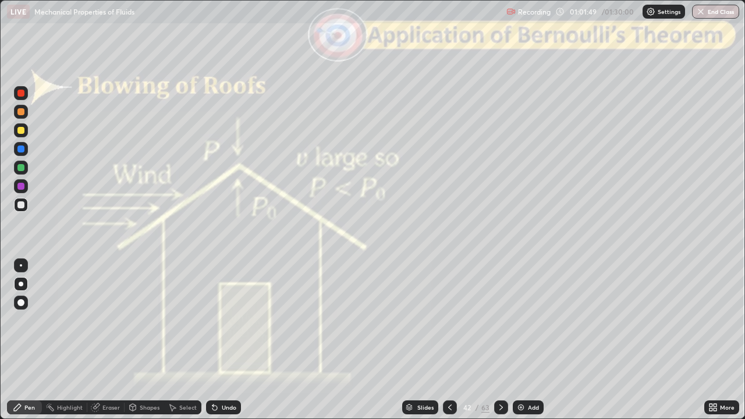
click at [499, 340] on icon at bounding box center [501, 407] width 9 height 9
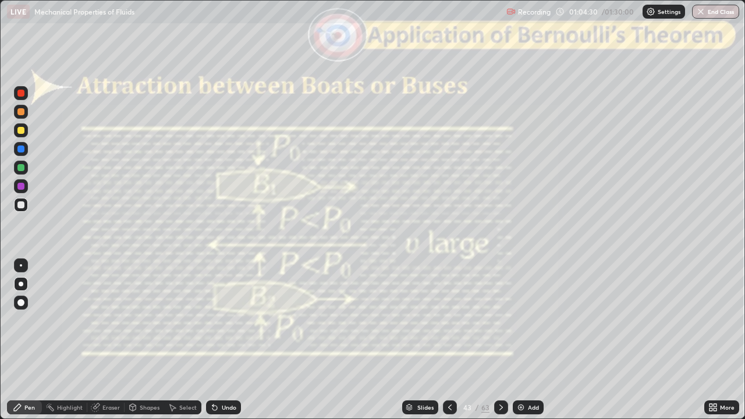
click at [505, 340] on div at bounding box center [501, 407] width 14 height 14
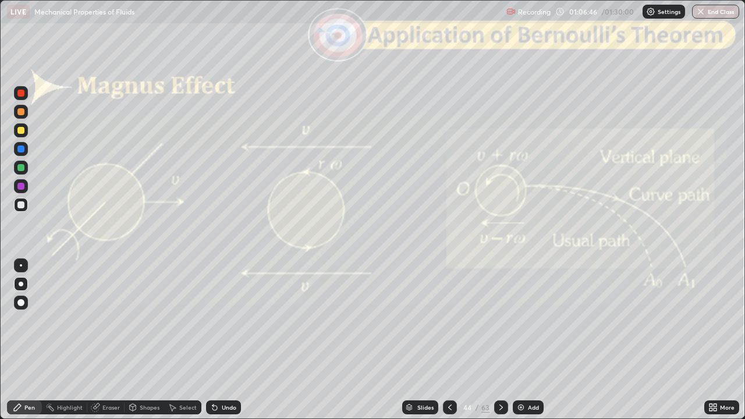
click at [499, 340] on icon at bounding box center [500, 408] width 3 height 6
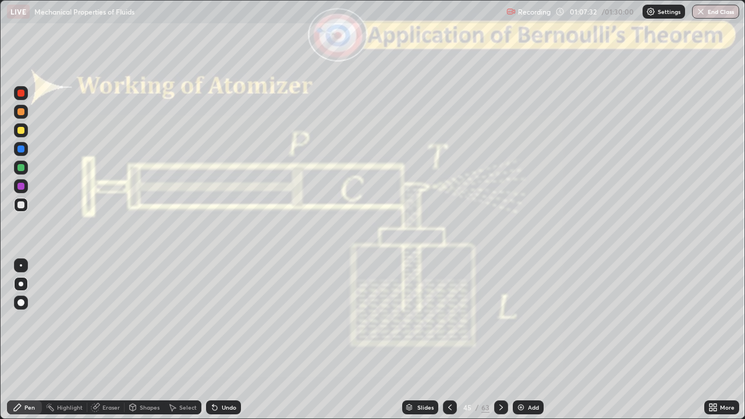
click at [497, 340] on div at bounding box center [501, 407] width 14 height 14
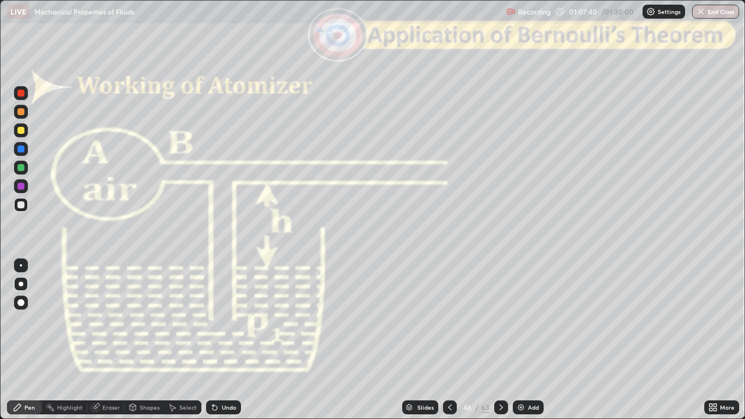
click at [499, 340] on icon at bounding box center [500, 408] width 3 height 6
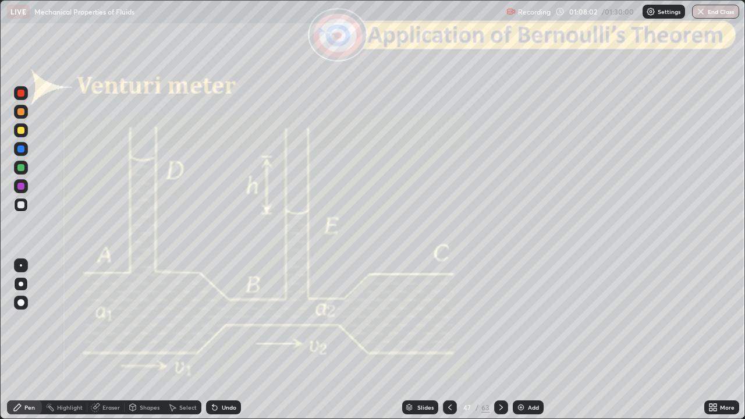
click at [416, 340] on div "Slides" at bounding box center [420, 407] width 36 height 14
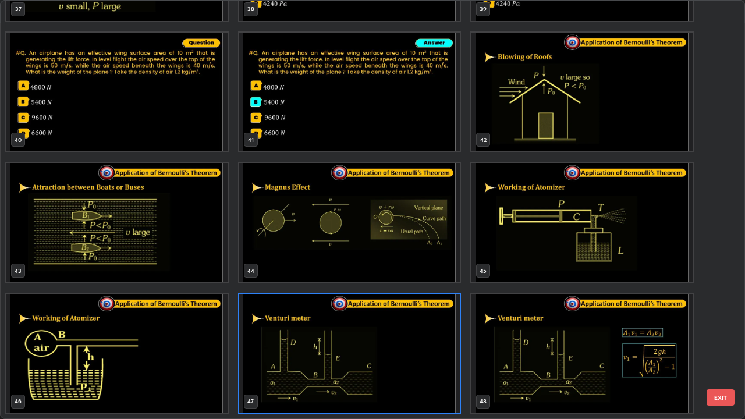
scroll to position [414, 738]
click at [714, 340] on button "EXIT" at bounding box center [721, 397] width 28 height 16
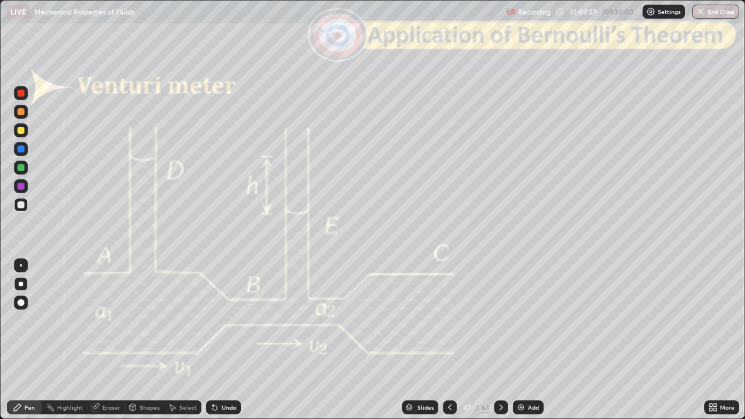
click at [503, 340] on div at bounding box center [501, 407] width 14 height 14
click at [419, 340] on div "Slides" at bounding box center [420, 407] width 36 height 14
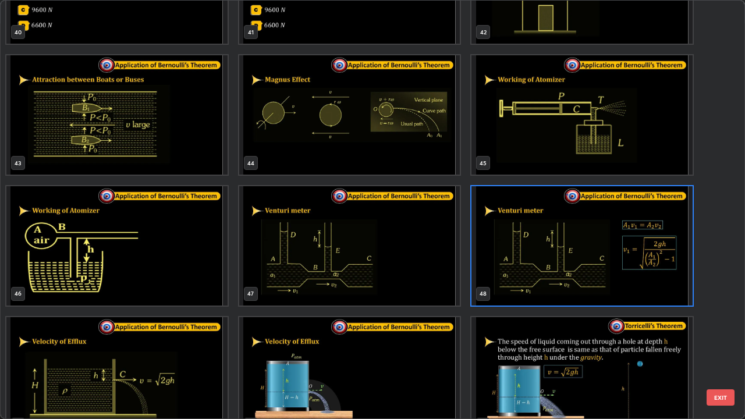
scroll to position [1784, 0]
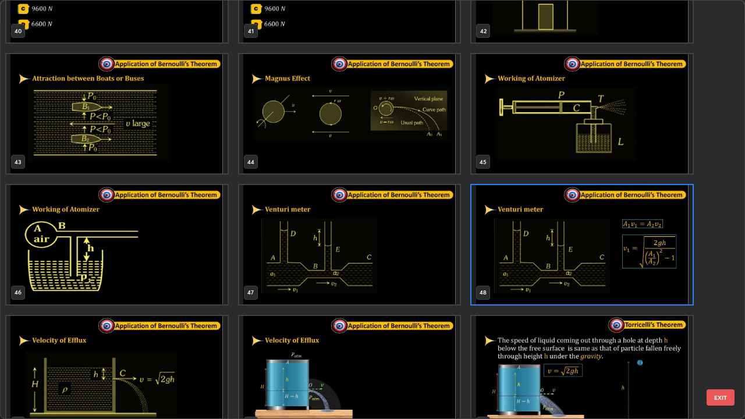
click at [719, 340] on button "EXIT" at bounding box center [721, 397] width 28 height 16
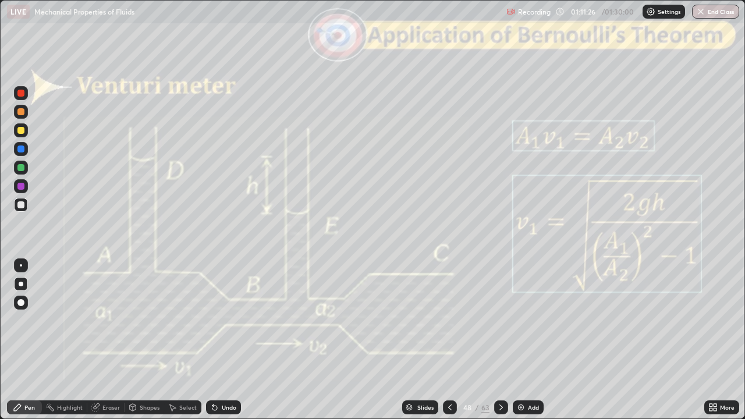
click at [498, 340] on icon at bounding box center [501, 407] width 9 height 9
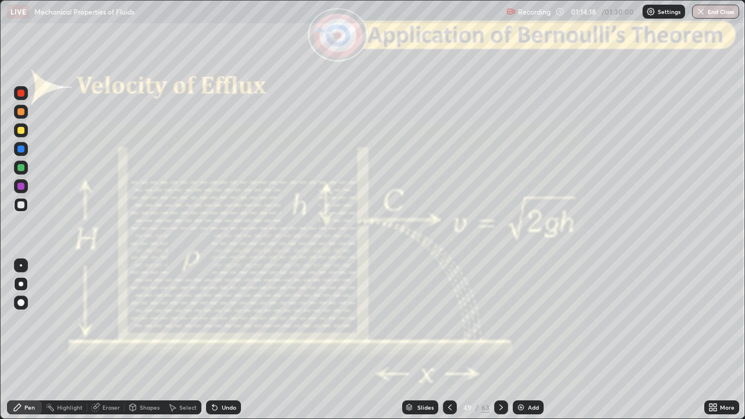
click at [502, 340] on icon at bounding box center [501, 407] width 9 height 9
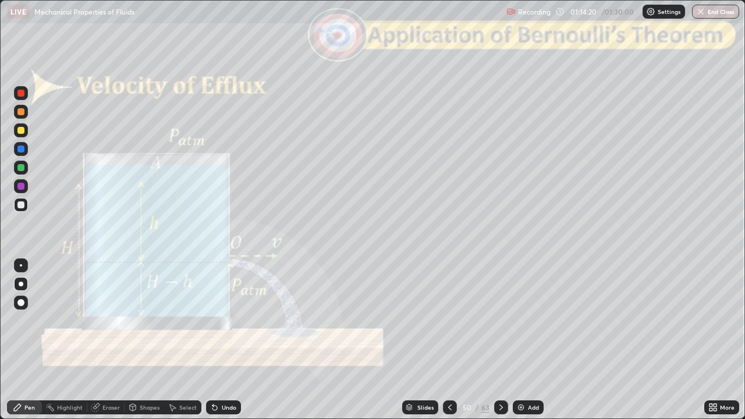
click at [498, 340] on div at bounding box center [501, 407] width 14 height 14
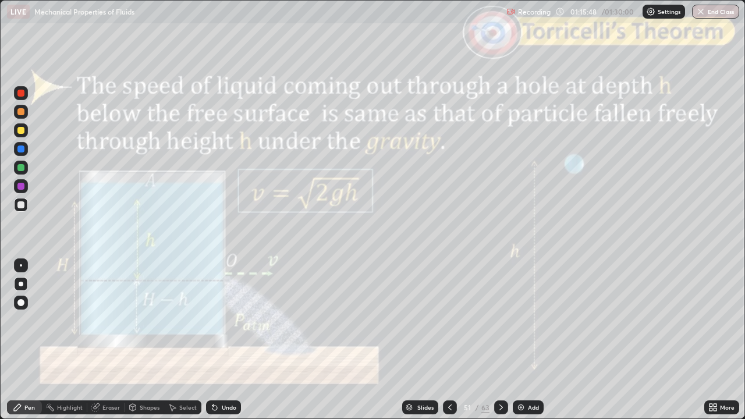
click at [500, 340] on icon at bounding box center [501, 407] width 9 height 9
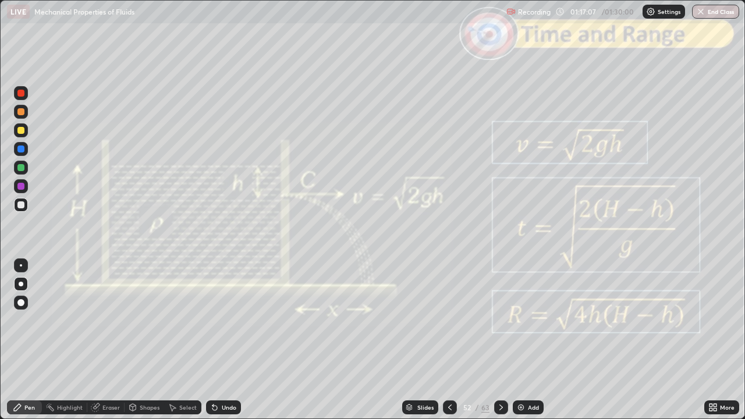
click at [504, 340] on icon at bounding box center [501, 407] width 9 height 9
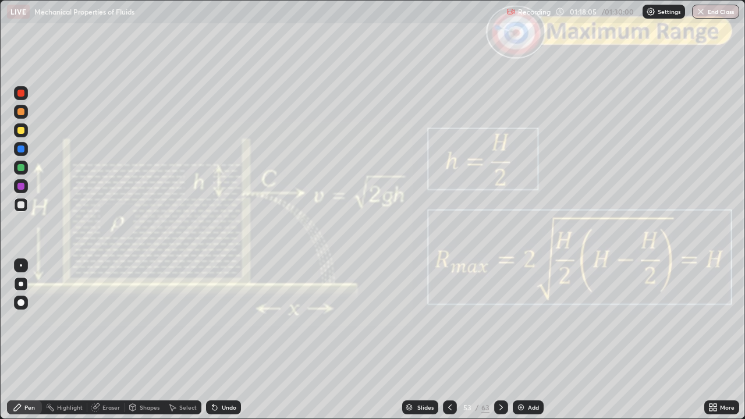
click at [498, 340] on icon at bounding box center [501, 407] width 9 height 9
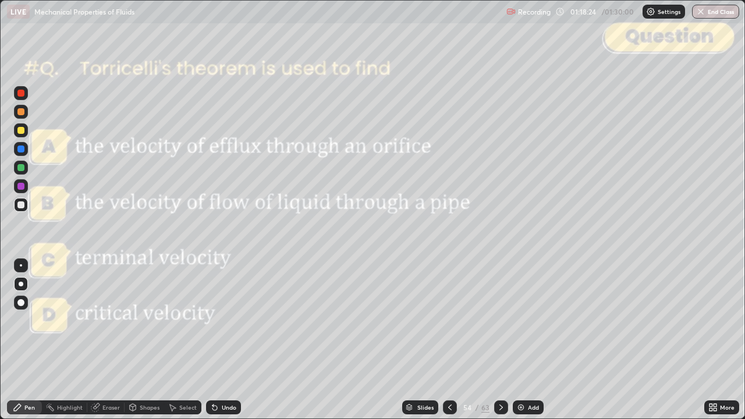
click at [498, 340] on icon at bounding box center [501, 407] width 9 height 9
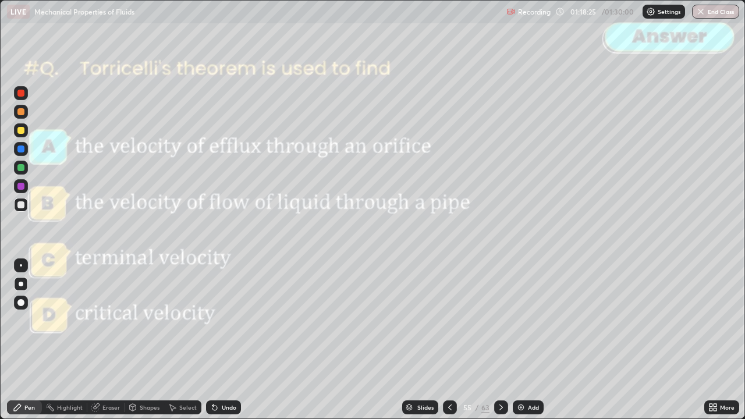
click at [501, 340] on icon at bounding box center [501, 407] width 9 height 9
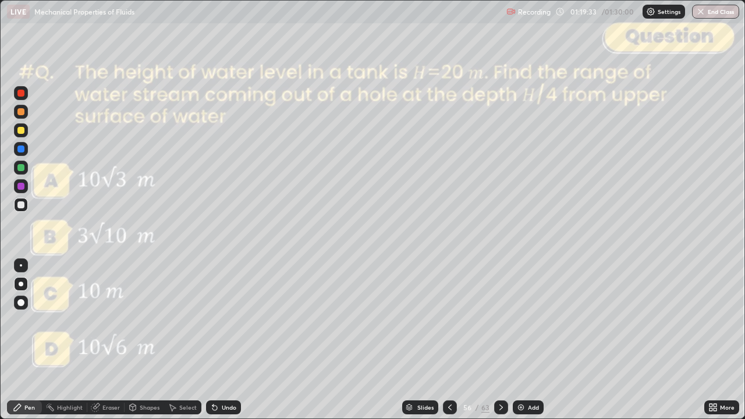
click at [112, 340] on div "Eraser" at bounding box center [110, 408] width 17 height 6
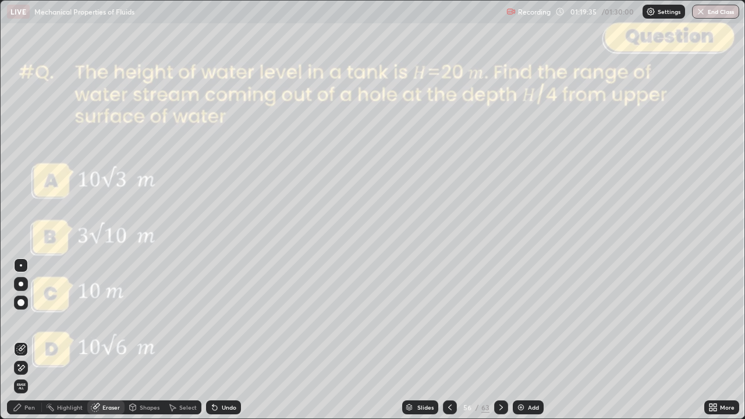
click at [24, 340] on div "Pen" at bounding box center [29, 408] width 10 height 6
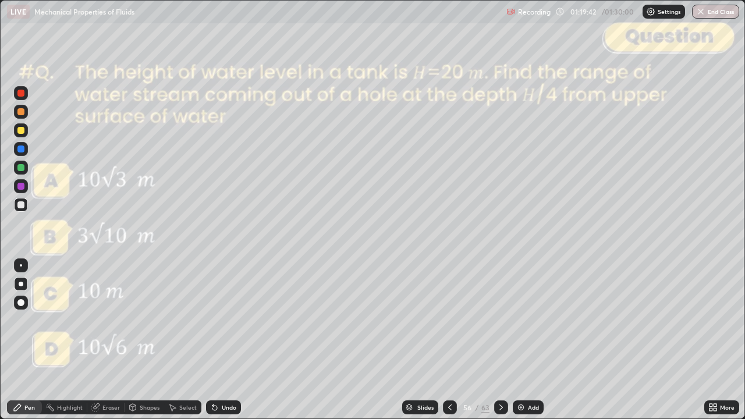
click at [213, 340] on icon at bounding box center [214, 408] width 5 height 5
click at [500, 340] on icon at bounding box center [501, 407] width 9 height 9
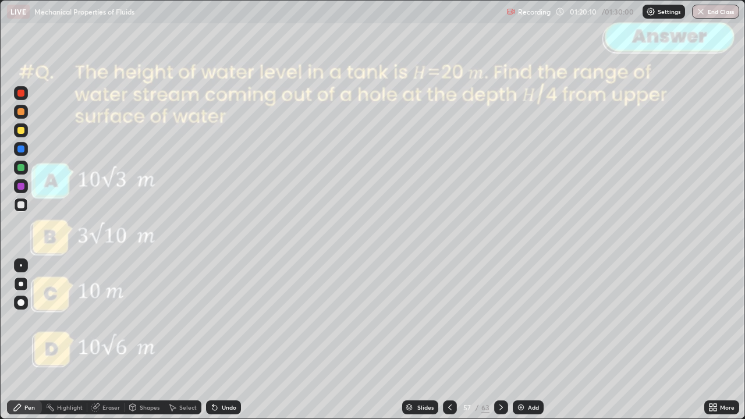
click at [499, 340] on icon at bounding box center [501, 407] width 9 height 9
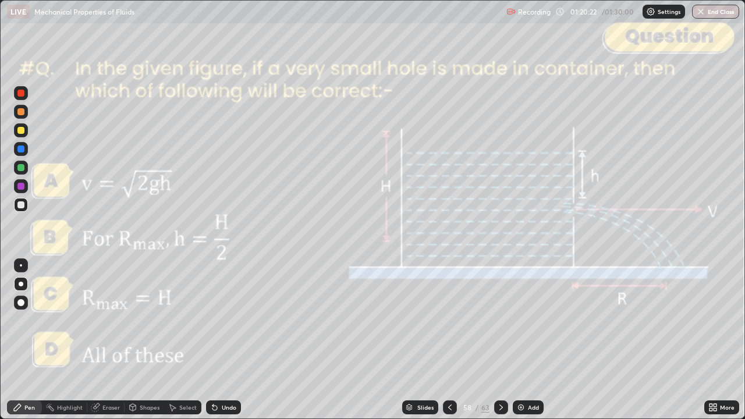
click at [499, 340] on icon at bounding box center [501, 407] width 9 height 9
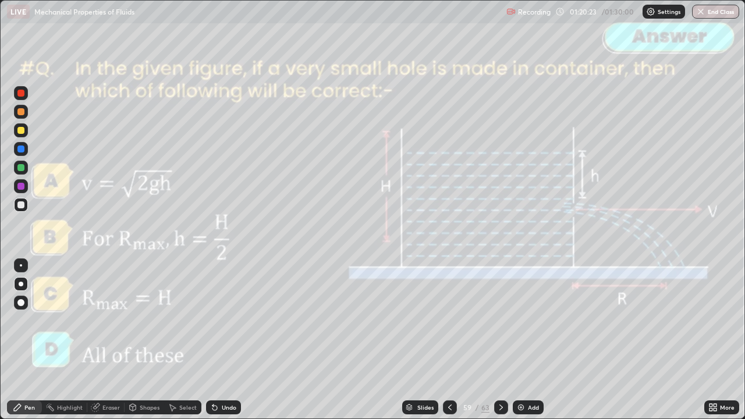
click at [502, 340] on icon at bounding box center [501, 407] width 9 height 9
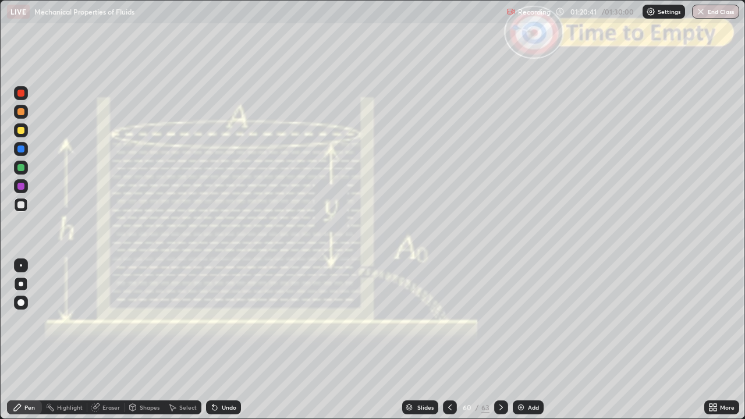
click at [498, 340] on icon at bounding box center [501, 407] width 9 height 9
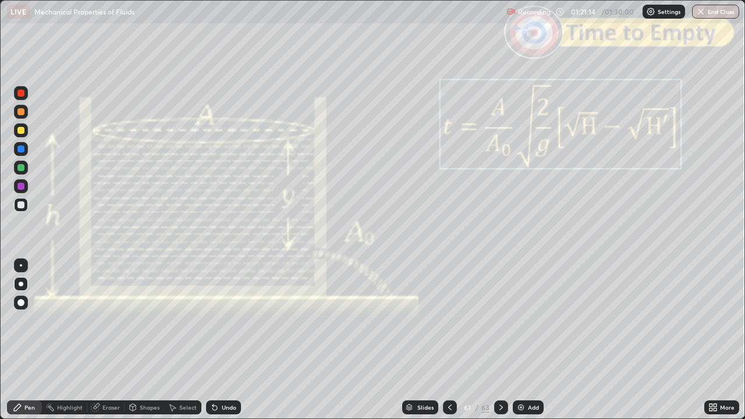
click at [236, 340] on div "Undo" at bounding box center [223, 407] width 35 height 14
click at [227, 340] on div "Undo" at bounding box center [229, 408] width 15 height 6
click at [225, 340] on div "Undo" at bounding box center [229, 408] width 15 height 6
click at [499, 340] on icon at bounding box center [501, 407] width 9 height 9
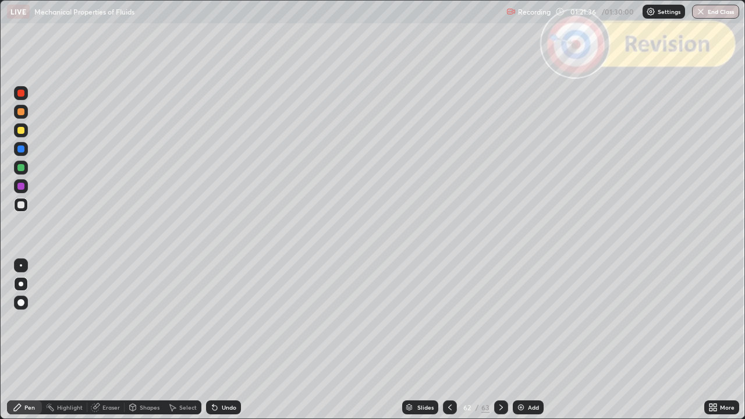
click at [449, 340] on icon at bounding box center [449, 407] width 9 height 9
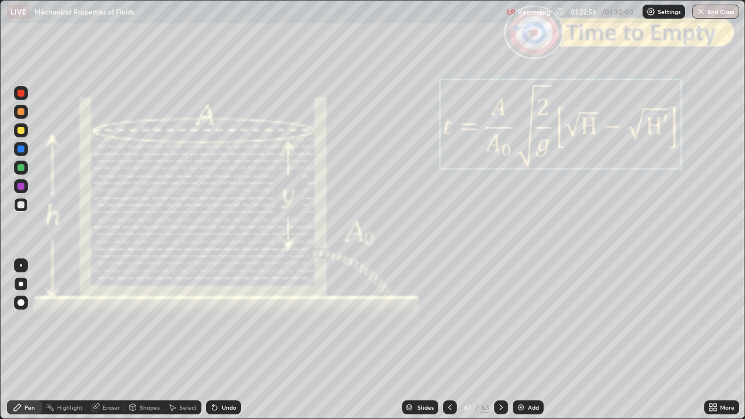
click at [499, 340] on icon at bounding box center [501, 407] width 9 height 9
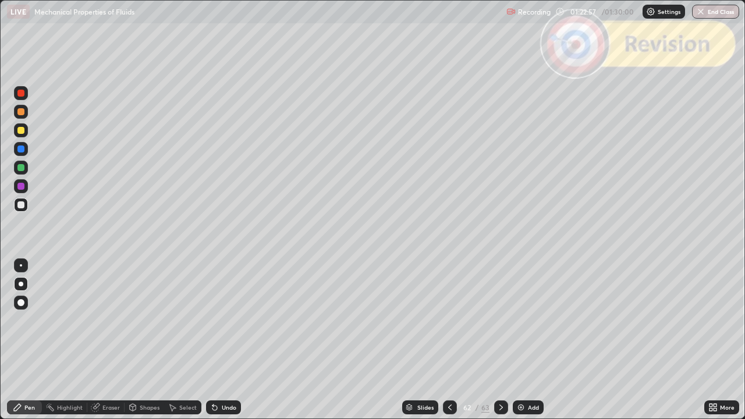
click at [498, 340] on icon at bounding box center [501, 407] width 9 height 9
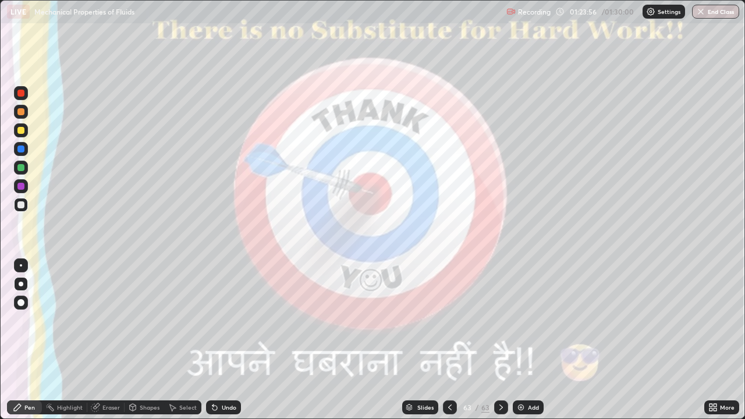
click at [702, 17] on button "End Class" at bounding box center [715, 12] width 47 height 14
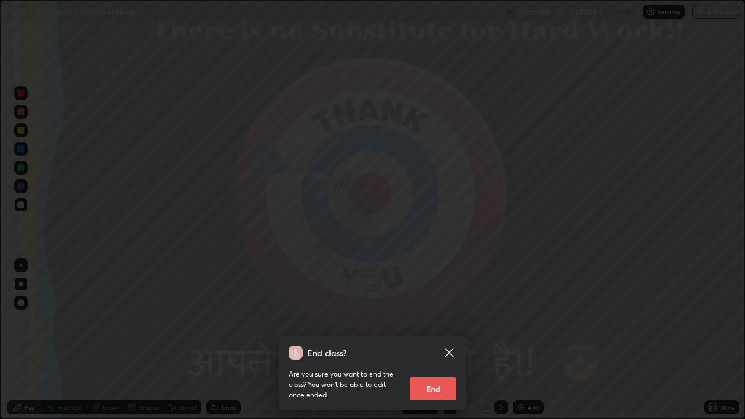
click at [430, 340] on button "End" at bounding box center [433, 388] width 47 height 23
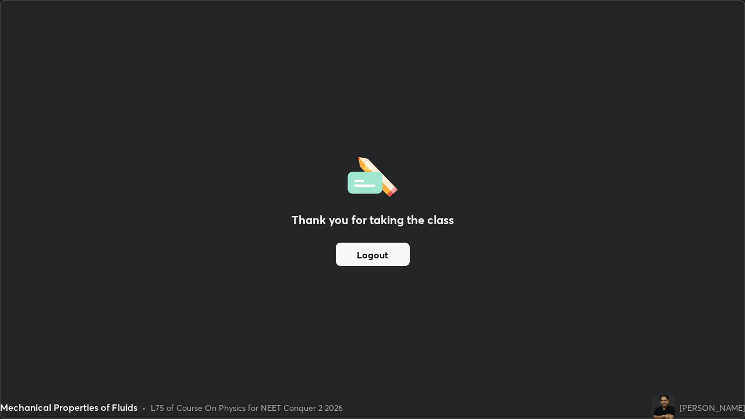
click at [364, 261] on button "Logout" at bounding box center [373, 254] width 74 height 23
